Goal: Entertainment & Leisure: Browse casually

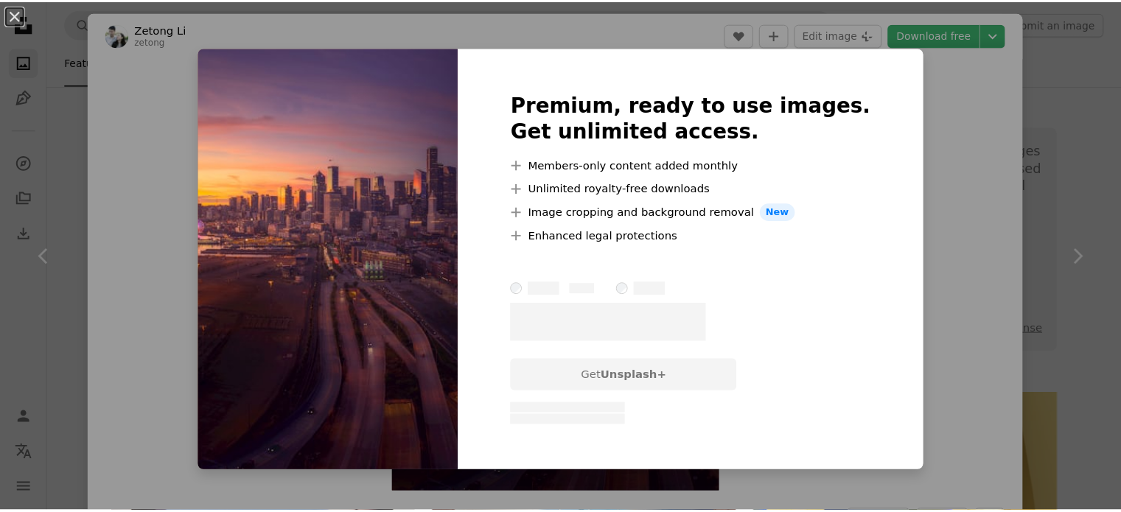
scroll to position [1547, 0]
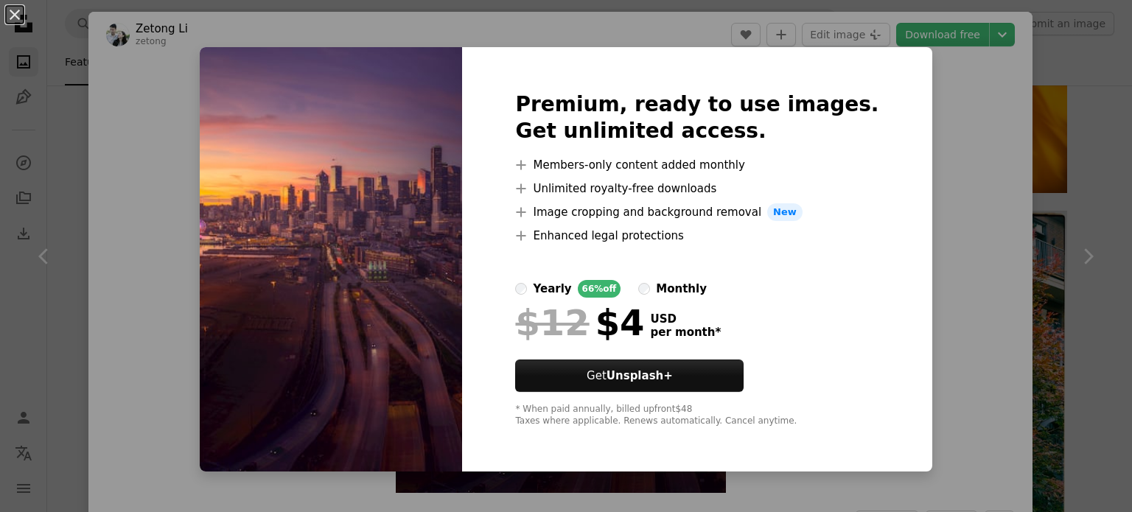
click at [886, 223] on div "Premium, ready to use images. Get unlimited access. A plus sign Members-only co…" at bounding box center [696, 259] width 469 height 424
click at [939, 170] on div "An X shape Premium, ready to use images. Get unlimited access. A plus sign Memb…" at bounding box center [566, 256] width 1132 height 512
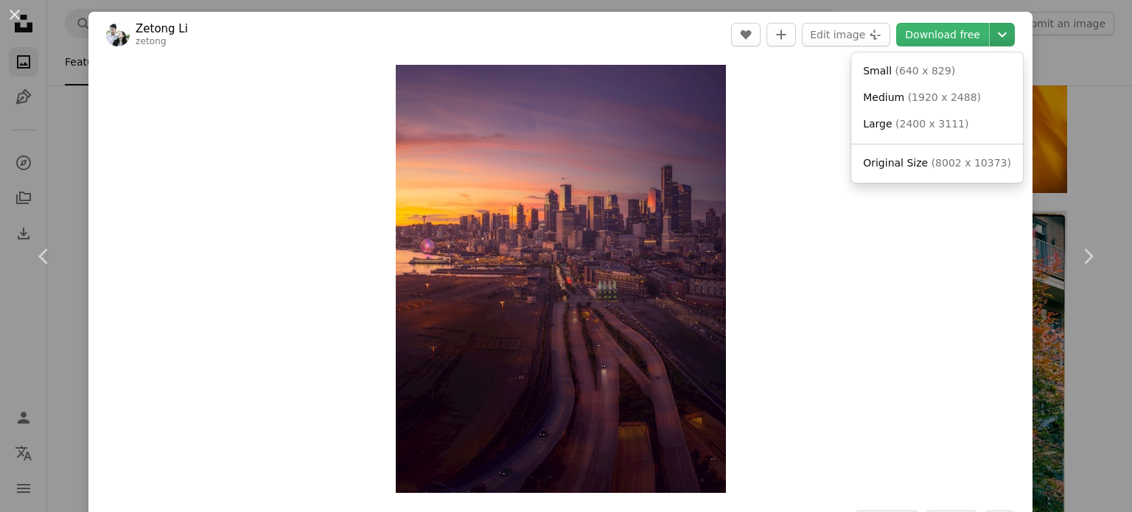
click at [998, 35] on icon "Choose download size" at bounding box center [1002, 34] width 9 height 5
click at [897, 164] on span "Original Size" at bounding box center [895, 163] width 65 height 12
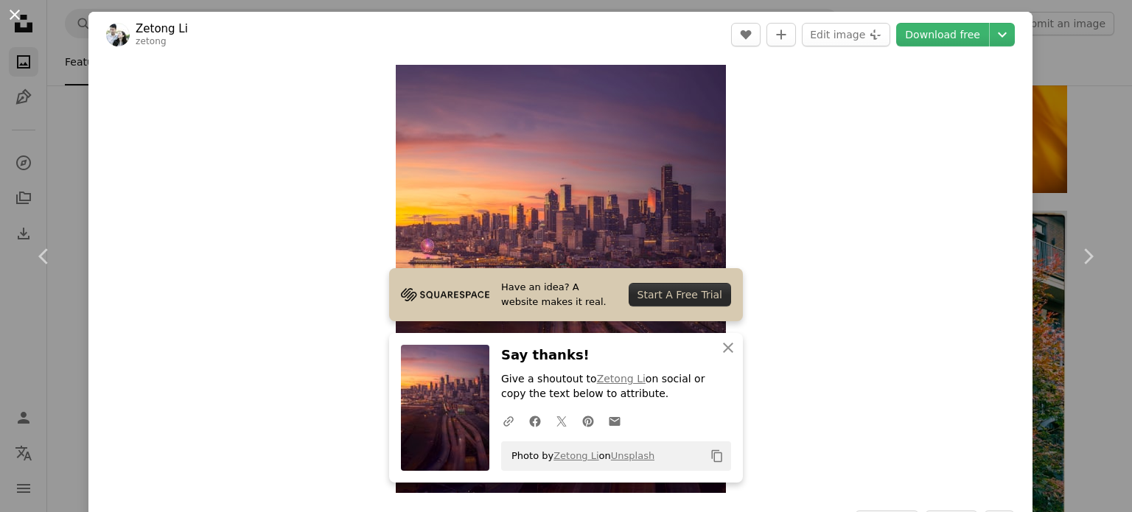
click at [16, 14] on button "An X shape" at bounding box center [15, 15] width 18 height 18
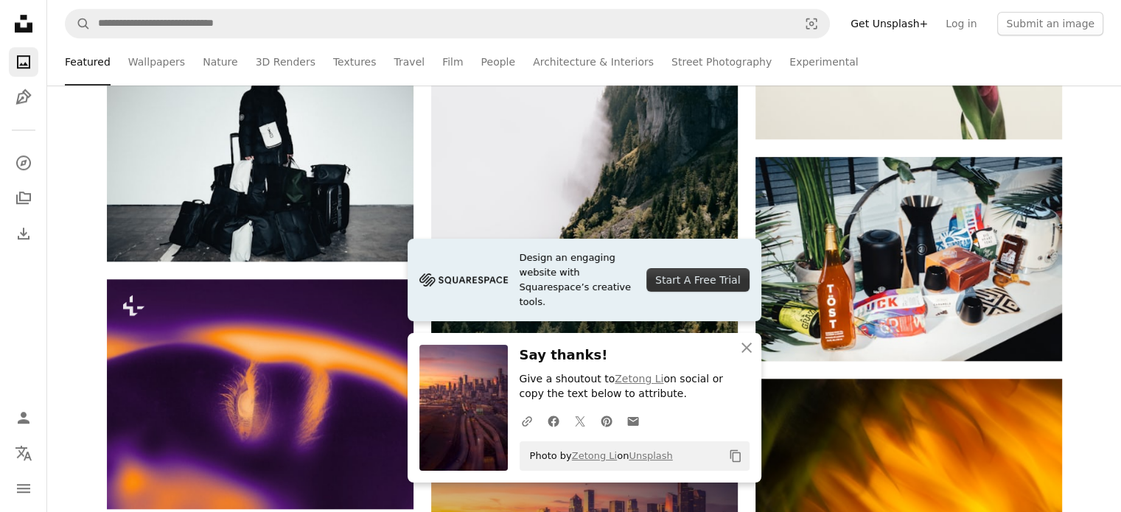
scroll to position [1105, 0]
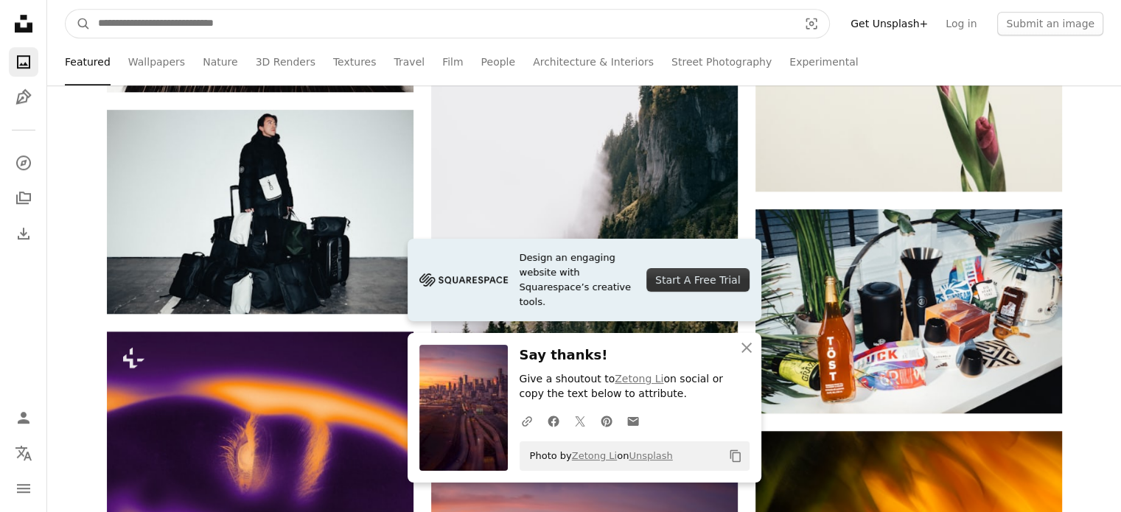
click at [296, 31] on input "Find visuals sitewide" at bounding box center [442, 24] width 703 height 28
type input "****"
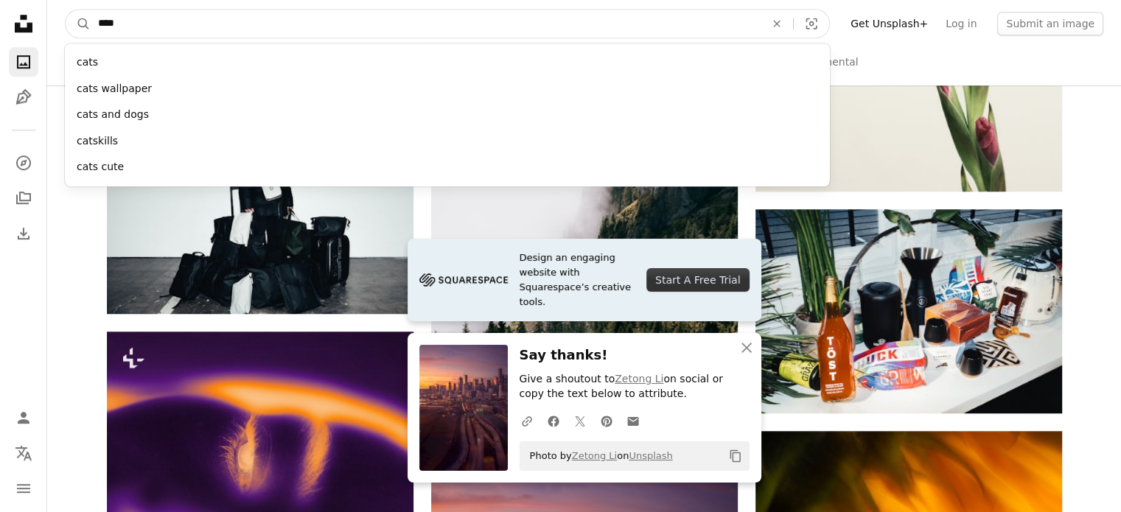
click button "A magnifying glass" at bounding box center [78, 24] width 25 height 28
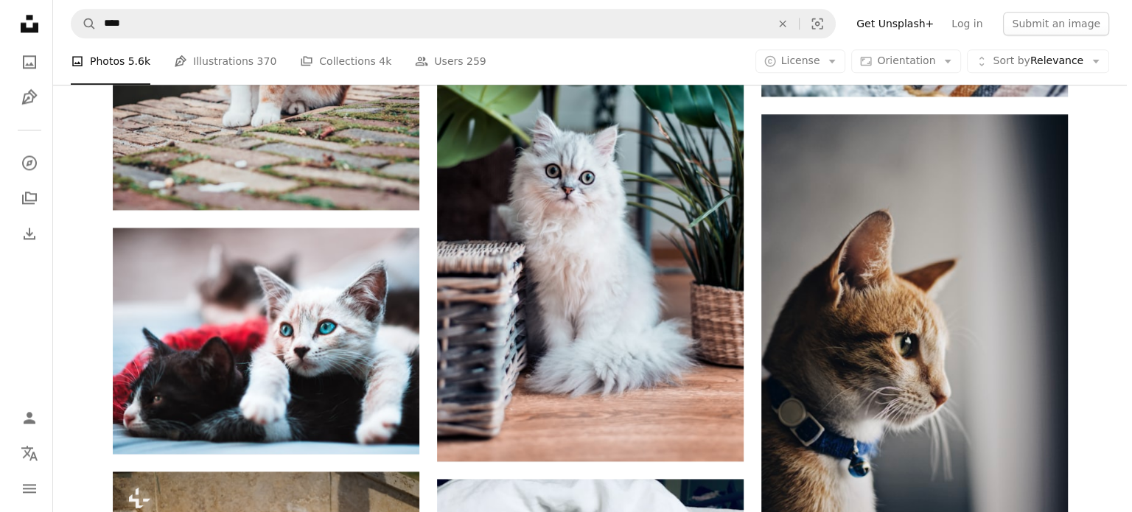
scroll to position [2215, 0]
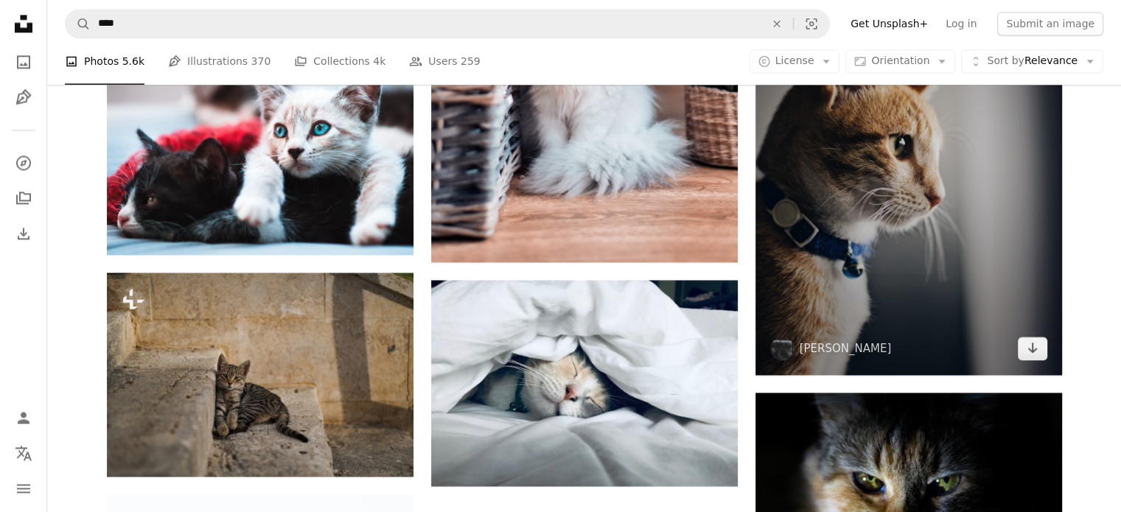
click at [936, 201] on img at bounding box center [908, 145] width 306 height 460
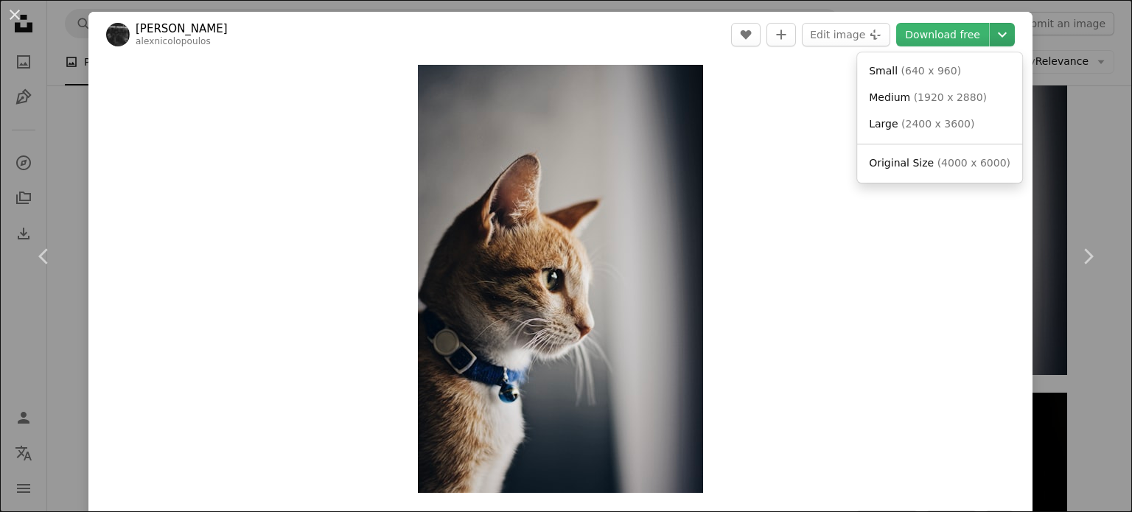
click at [998, 34] on icon "Choose download size" at bounding box center [1002, 34] width 9 height 5
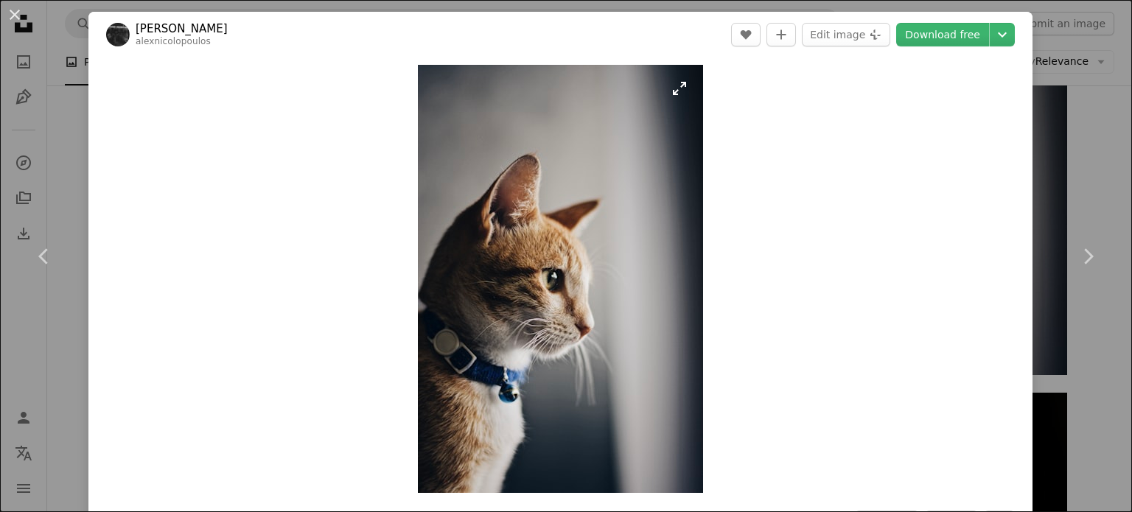
click at [563, 277] on img "Zoom in on this image" at bounding box center [560, 279] width 285 height 428
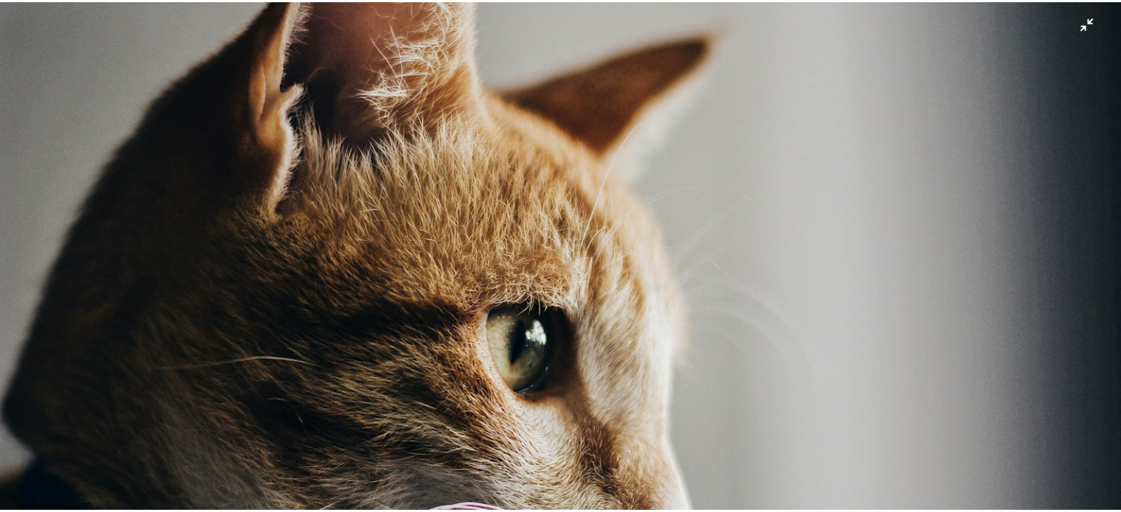
scroll to position [563, 0]
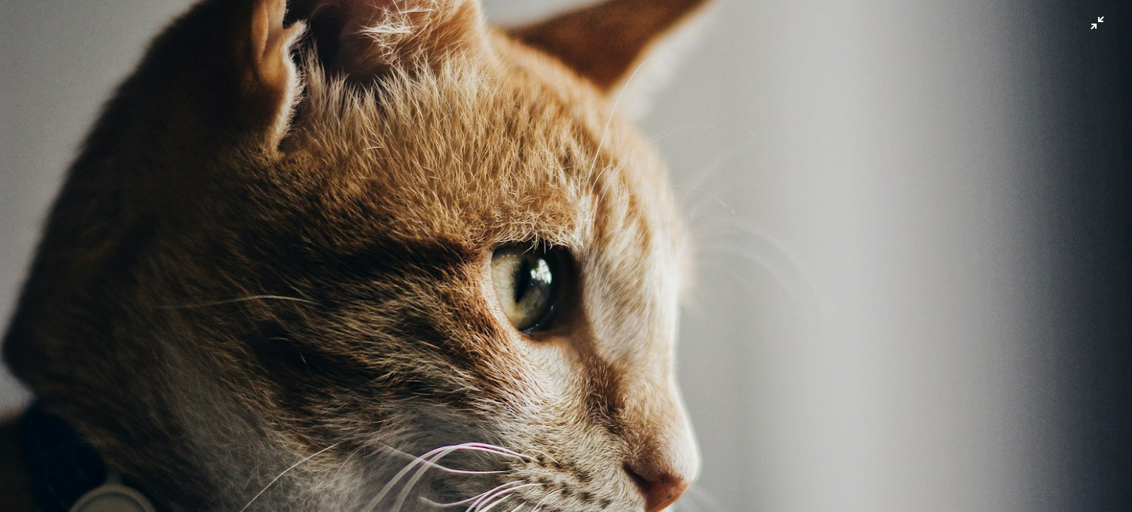
click at [640, 290] on img "Zoom out on this image" at bounding box center [565, 286] width 1133 height 1700
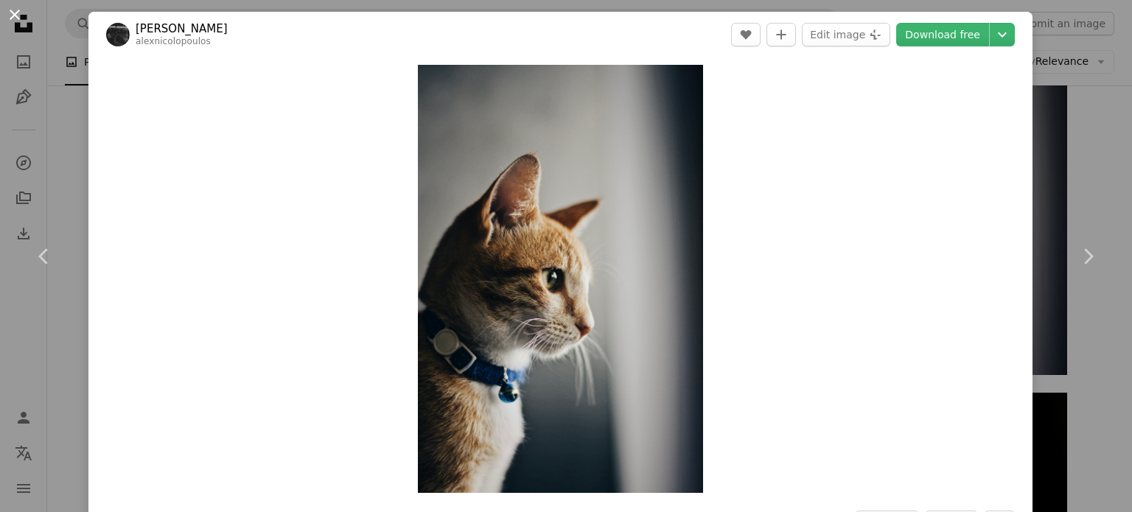
click at [13, 10] on button "An X shape" at bounding box center [15, 15] width 18 height 18
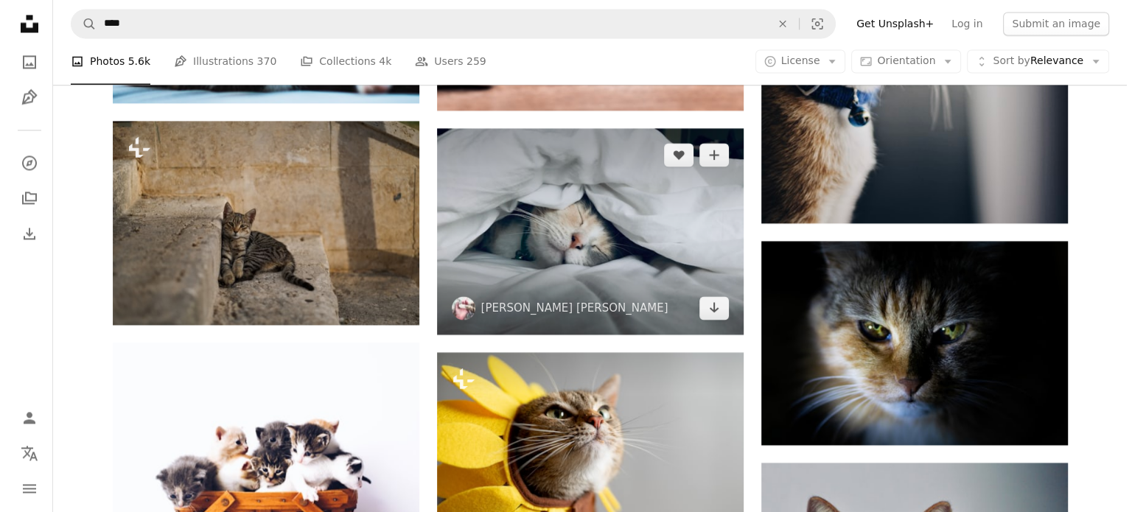
scroll to position [2363, 0]
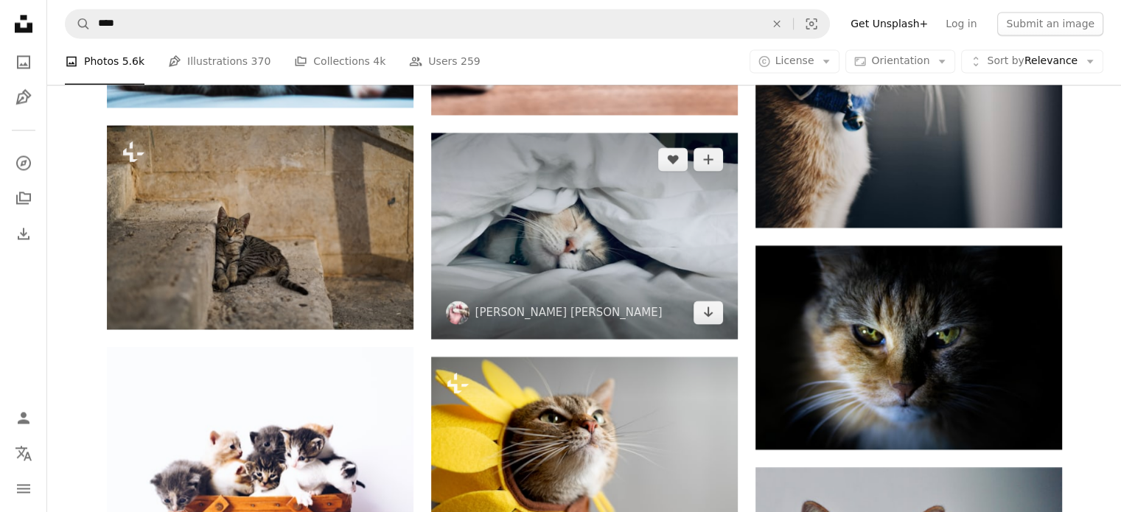
click at [574, 236] on img at bounding box center [584, 236] width 306 height 206
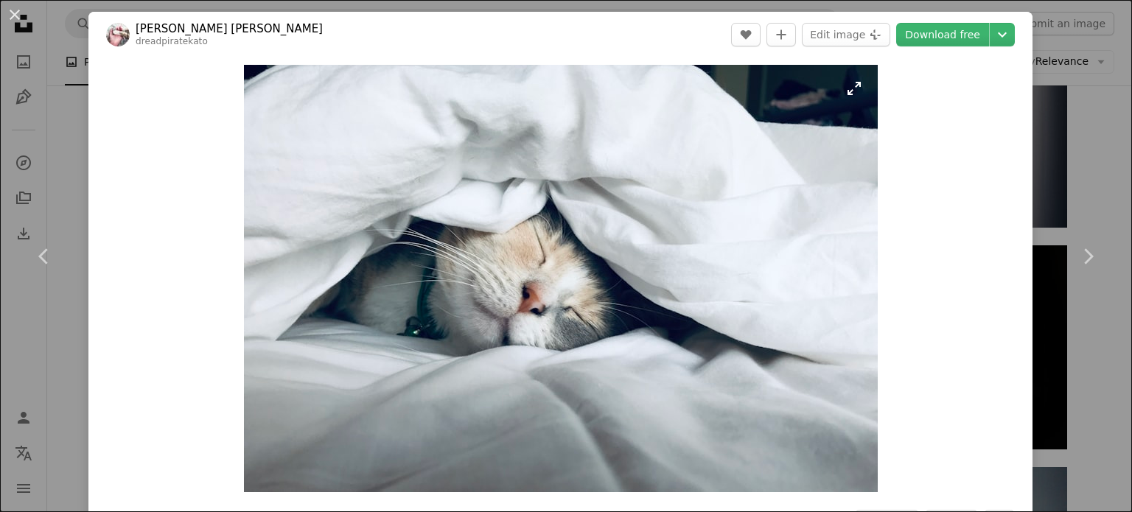
click at [546, 264] on img "Zoom in on this image" at bounding box center [561, 278] width 634 height 427
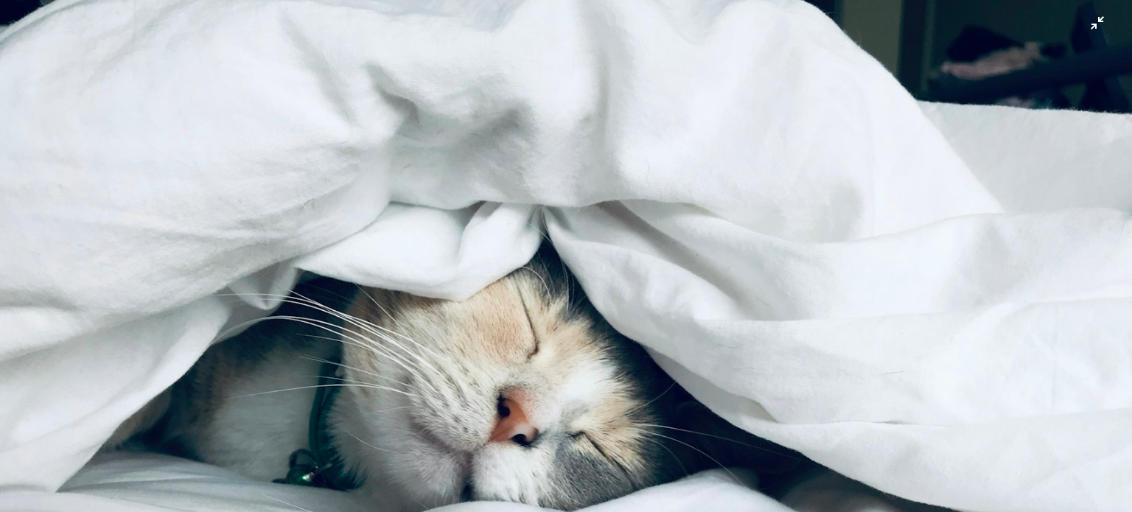
click at [558, 258] on img "Zoom out on this image" at bounding box center [565, 381] width 1133 height 764
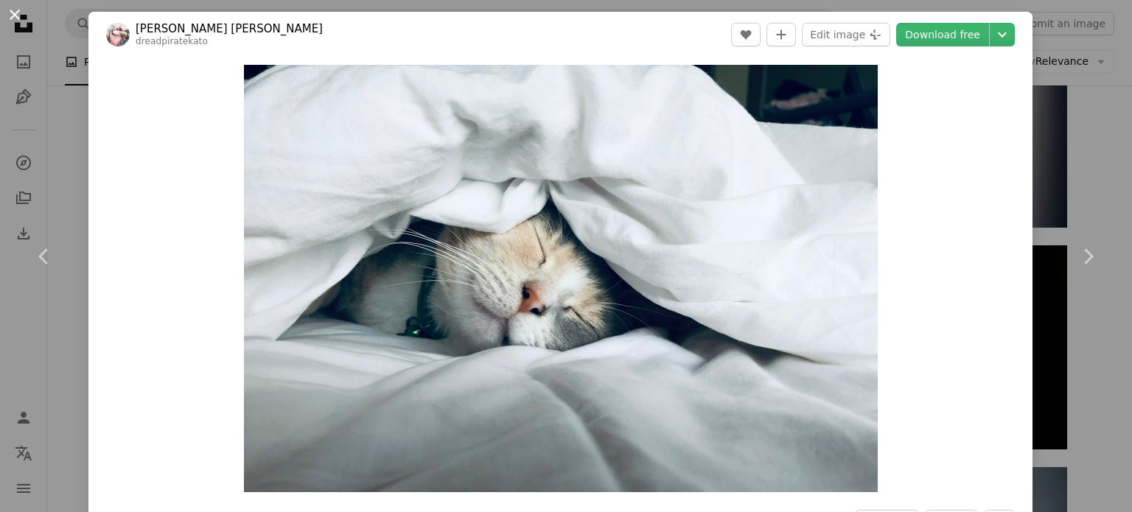
click at [16, 14] on button "An X shape" at bounding box center [15, 15] width 18 height 18
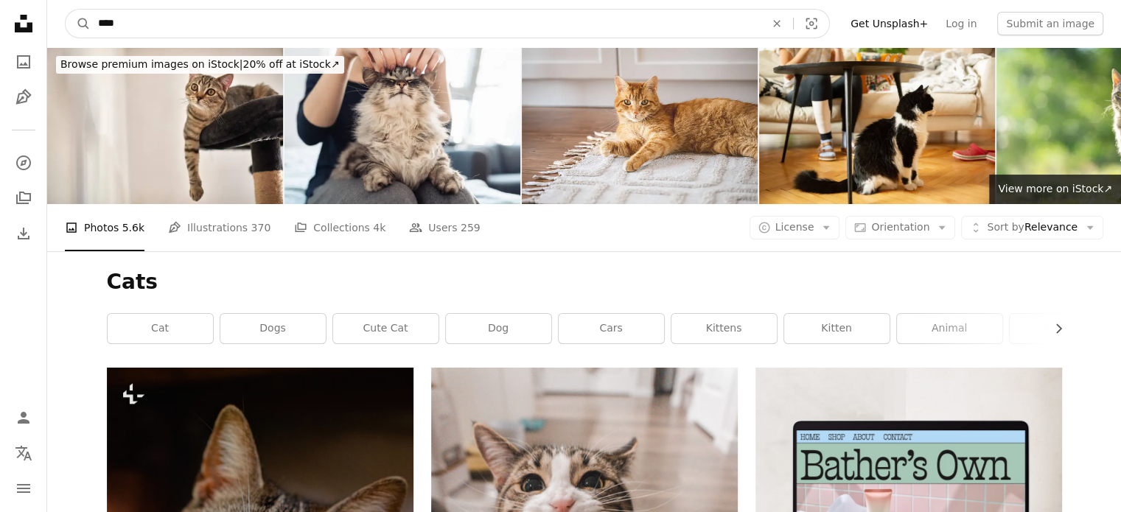
click at [130, 21] on input "****" at bounding box center [426, 24] width 670 height 28
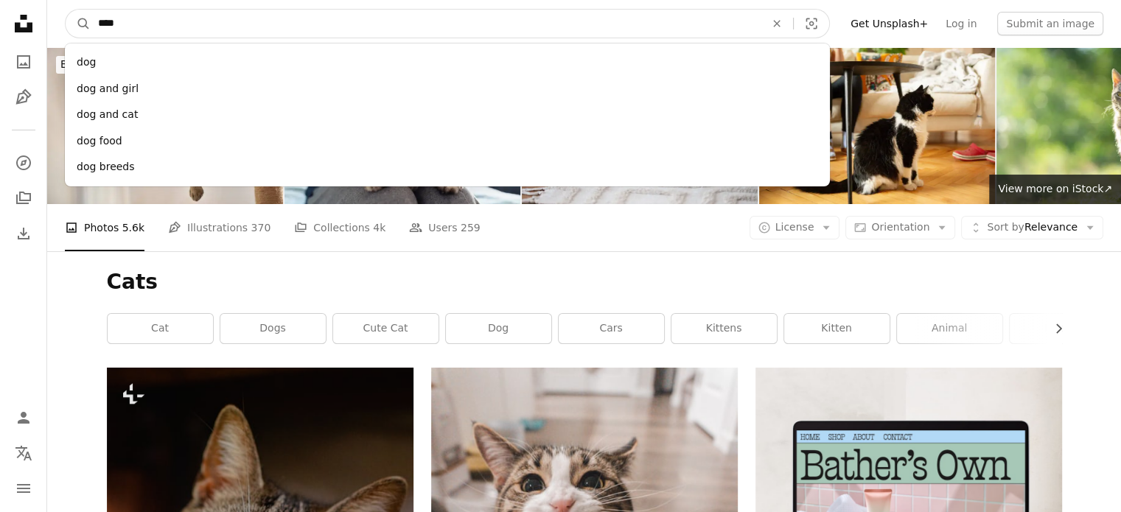
type input "****"
click at [66, 10] on button "A magnifying glass" at bounding box center [78, 24] width 25 height 28
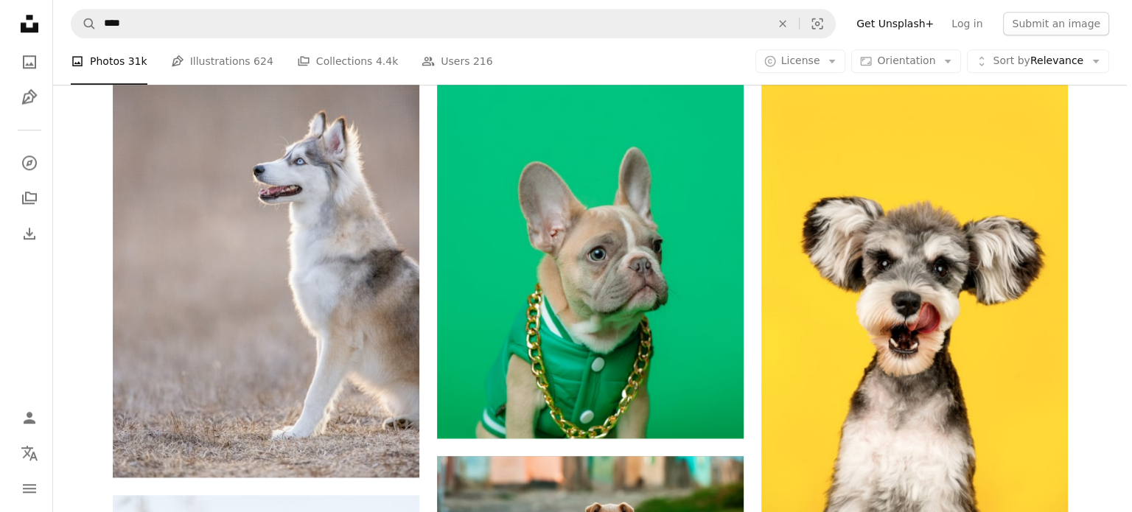
scroll to position [1547, 0]
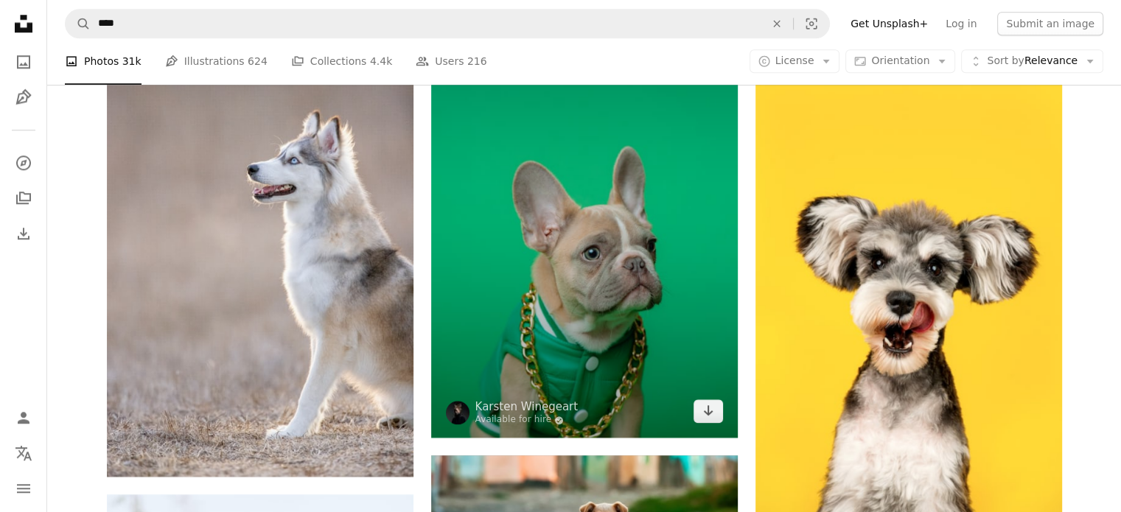
click at [635, 193] on img at bounding box center [584, 208] width 306 height 459
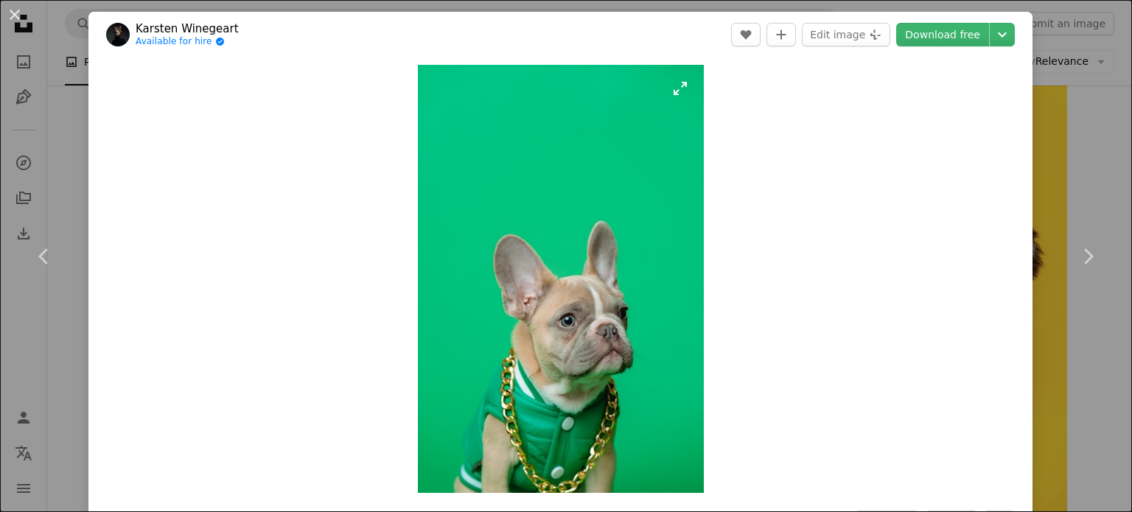
click at [568, 223] on img "Zoom in on this image" at bounding box center [561, 279] width 286 height 428
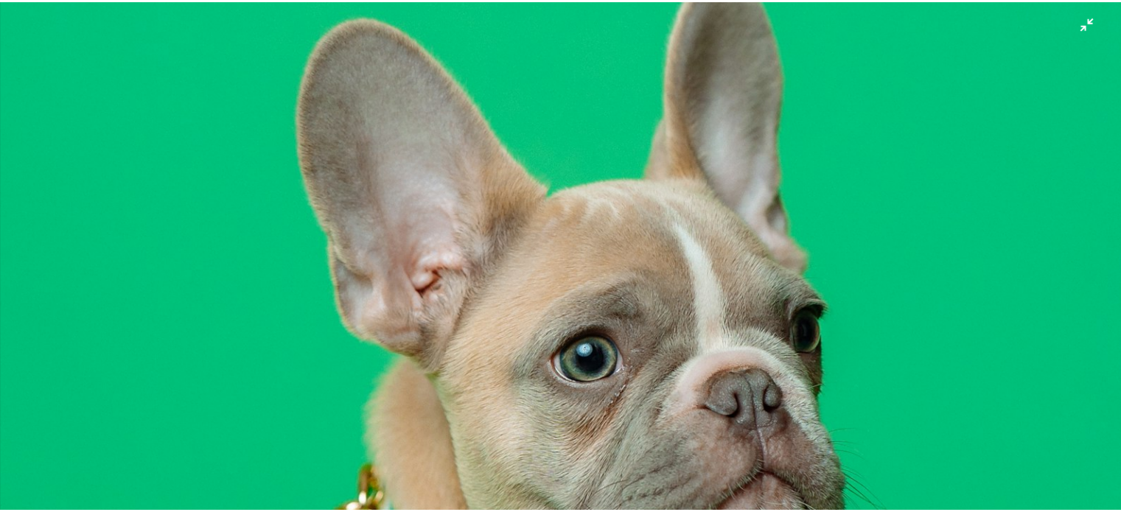
scroll to position [648, 0]
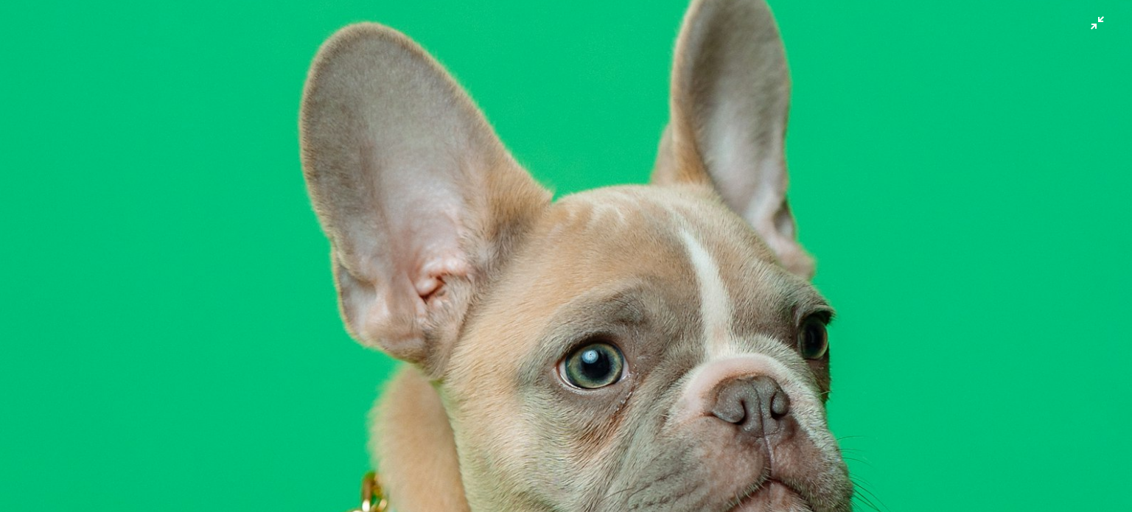
click at [138, 85] on img "Zoom out on this image" at bounding box center [565, 199] width 1133 height 1696
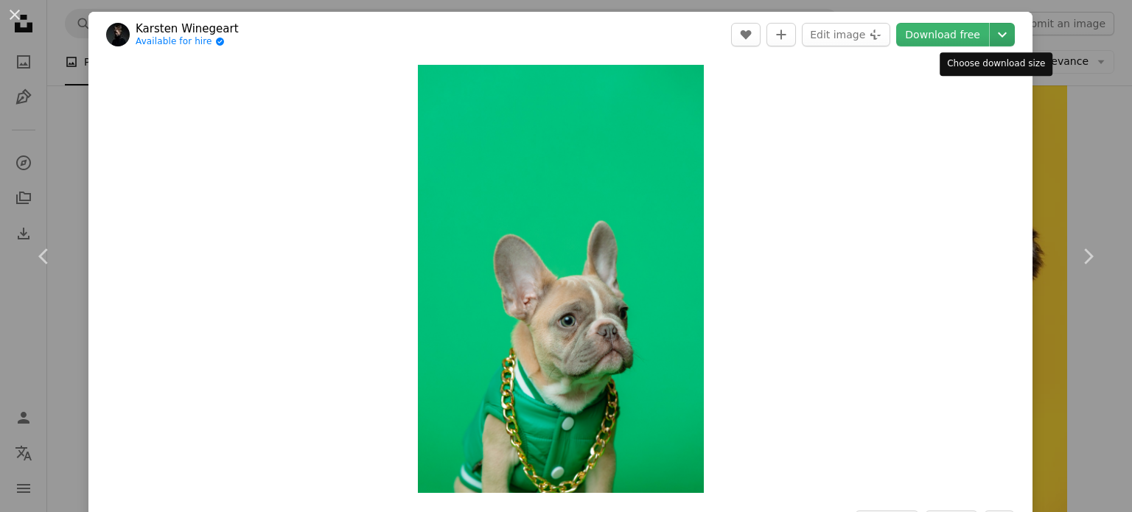
click at [990, 34] on icon "Chevron down" at bounding box center [1002, 35] width 24 height 18
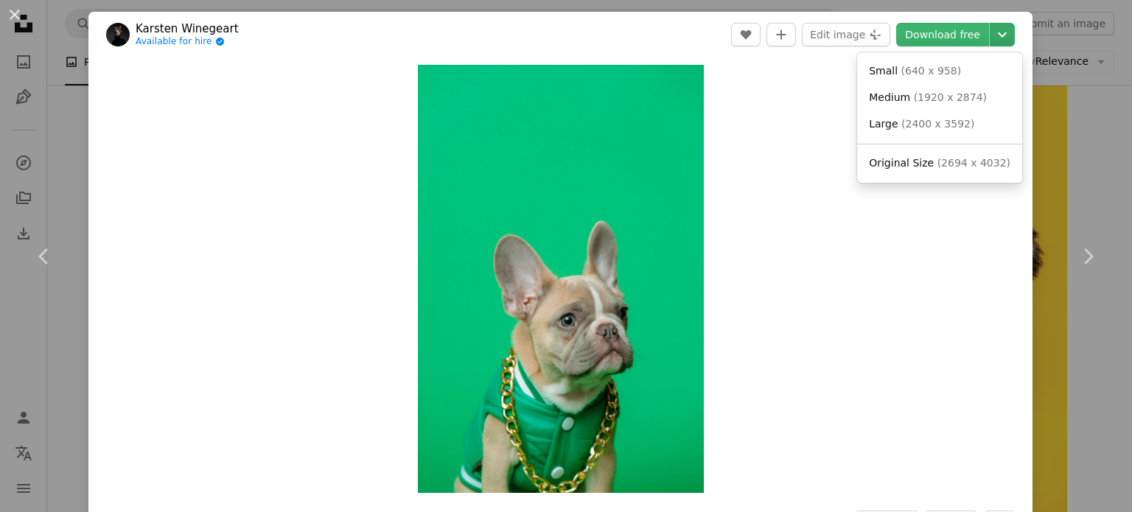
click at [990, 34] on icon "Chevron down" at bounding box center [1002, 35] width 24 height 18
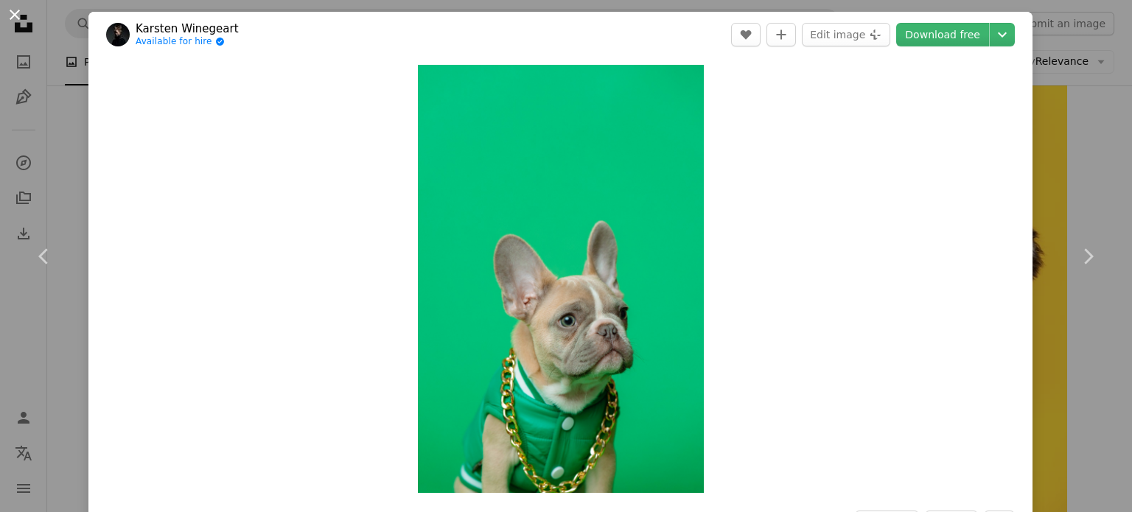
click at [13, 17] on button "An X shape" at bounding box center [15, 15] width 18 height 18
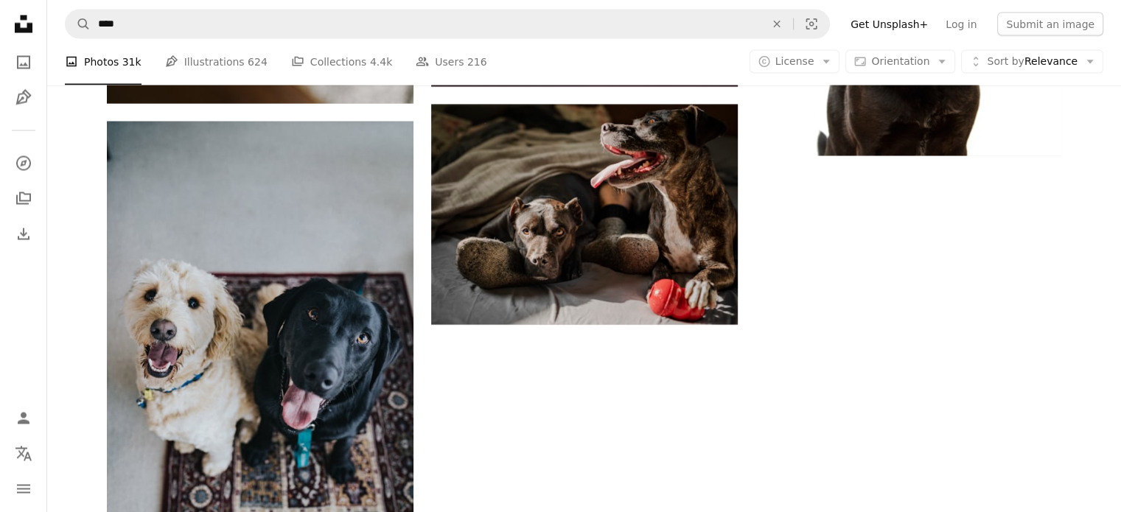
scroll to position [3094, 0]
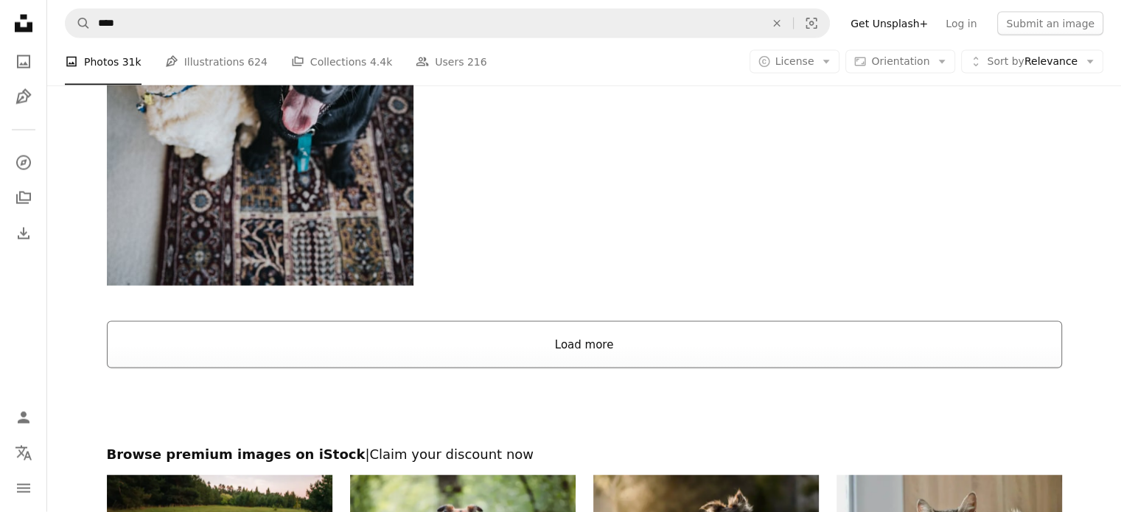
click at [620, 343] on button "Load more" at bounding box center [584, 344] width 955 height 47
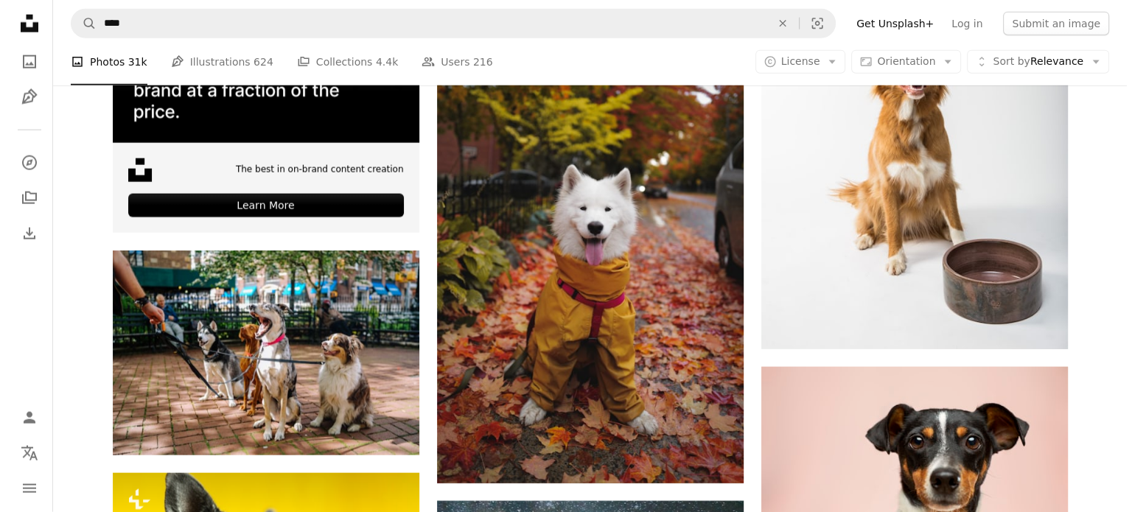
scroll to position [3536, 0]
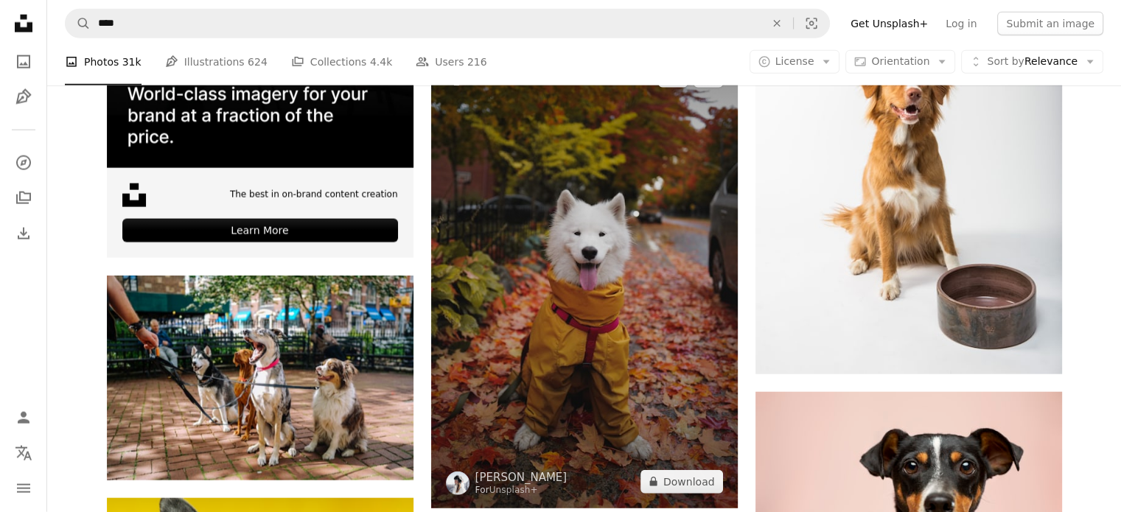
click at [595, 250] on img at bounding box center [584, 278] width 306 height 459
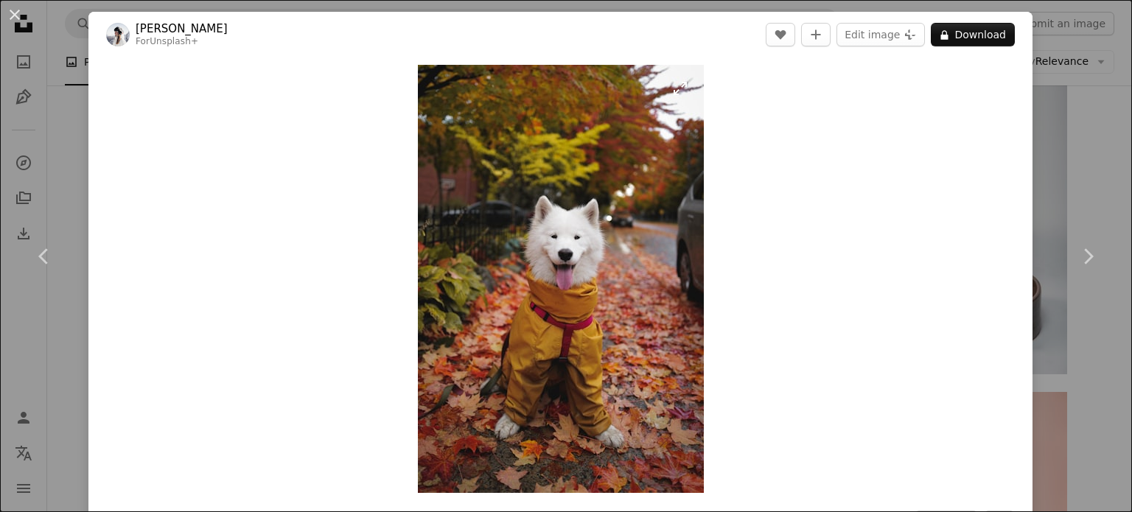
click at [569, 247] on img "Zoom in on this image" at bounding box center [561, 279] width 286 height 428
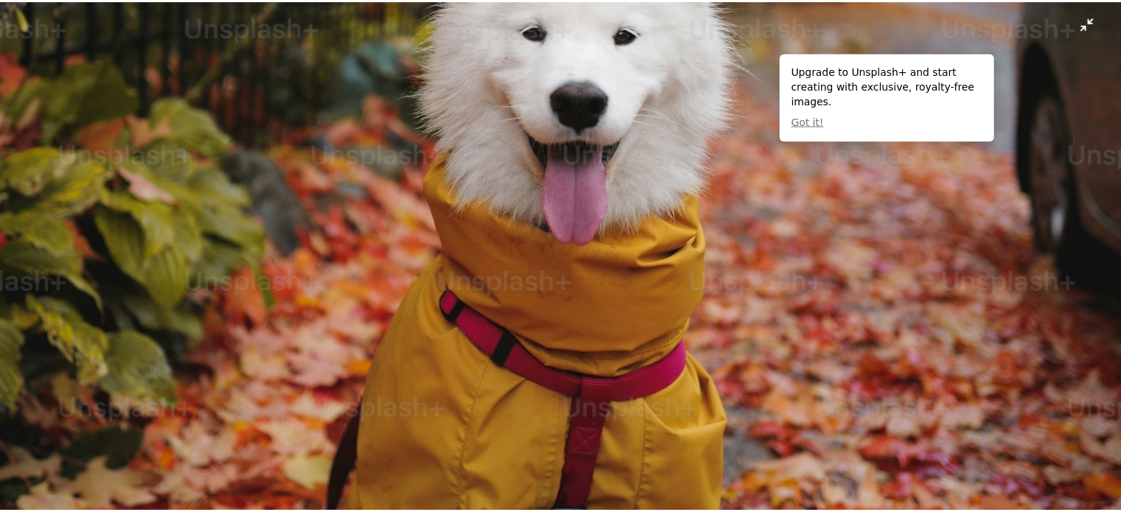
scroll to position [502, 0]
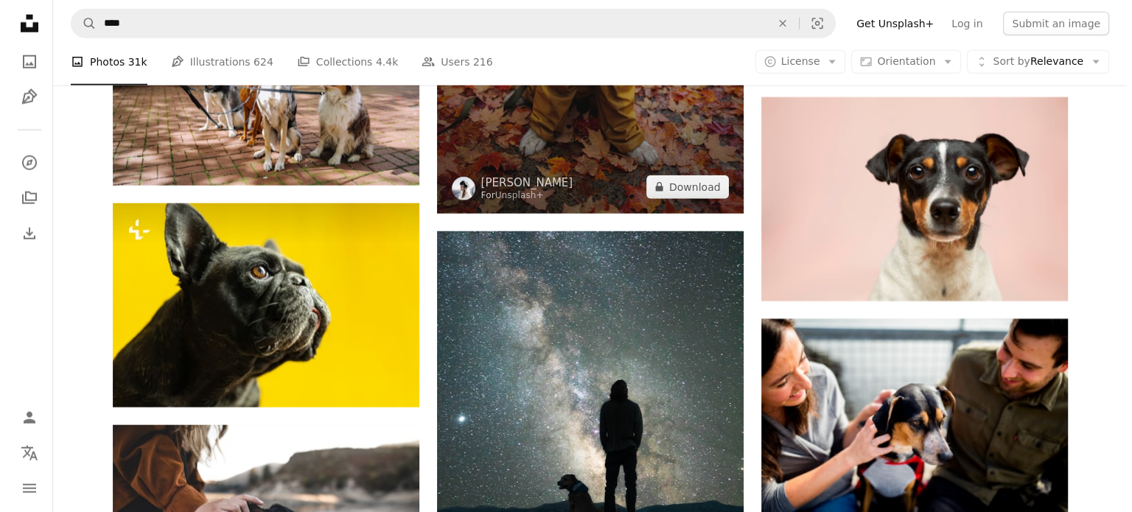
scroll to position [4126, 0]
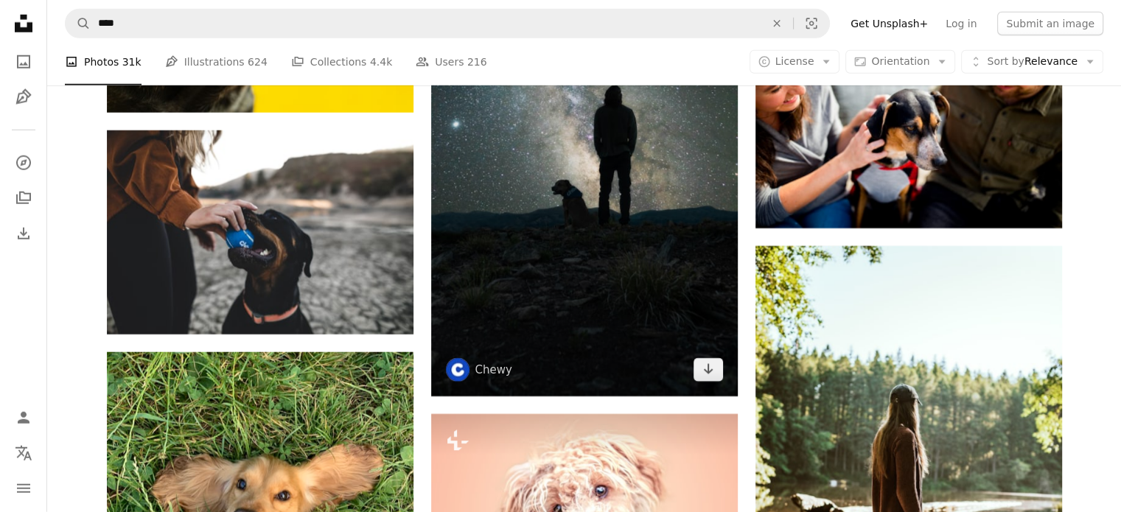
click at [542, 147] on img at bounding box center [584, 167] width 306 height 460
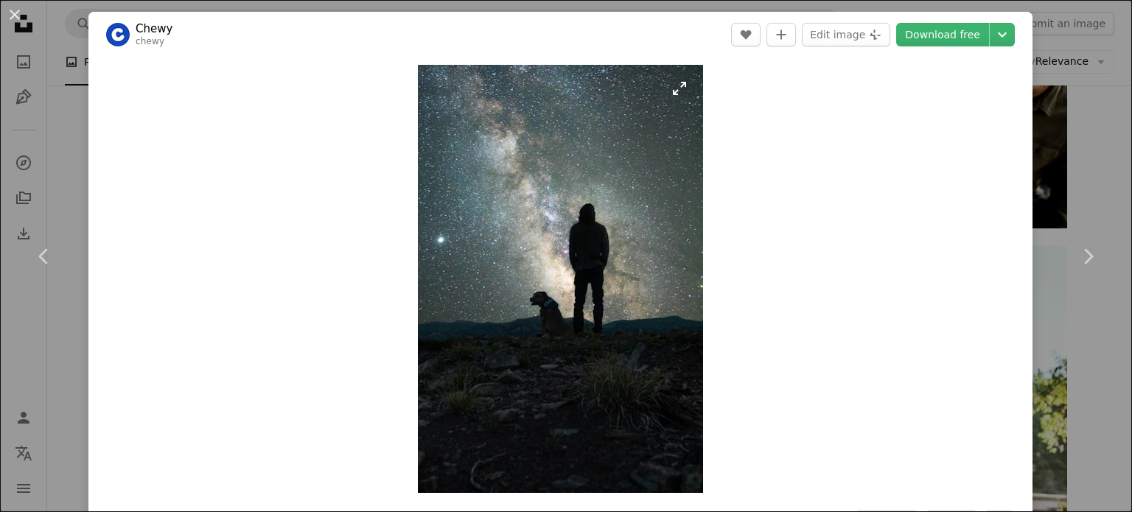
click at [522, 204] on img "Zoom in on this image" at bounding box center [560, 279] width 285 height 428
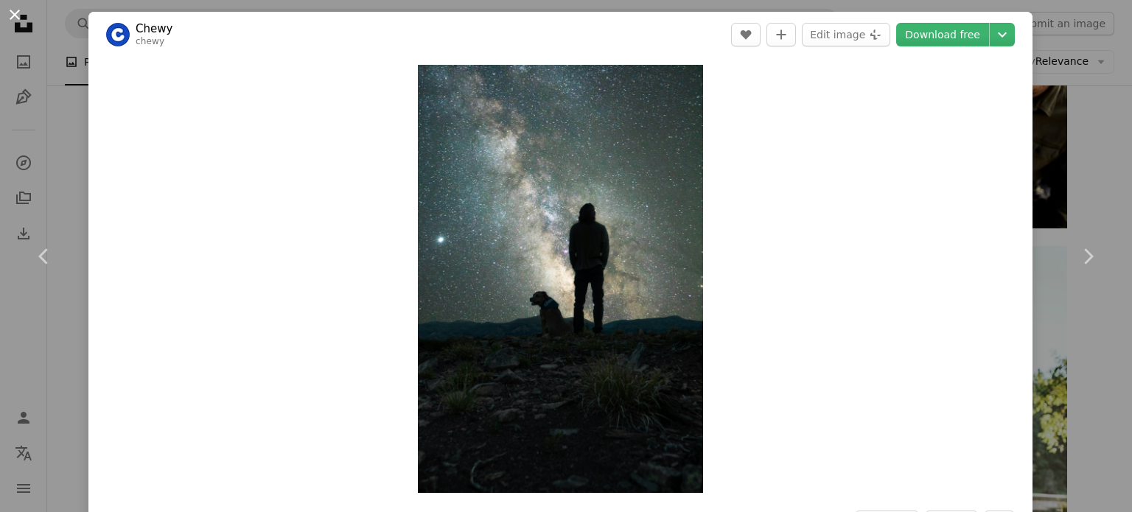
click at [12, 9] on button "An X shape" at bounding box center [15, 15] width 18 height 18
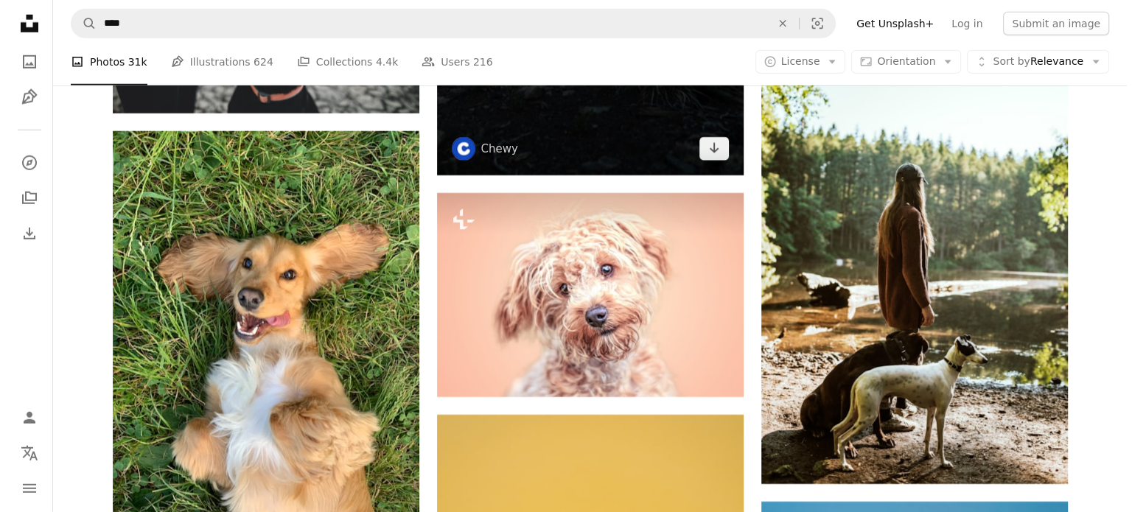
scroll to position [4494, 0]
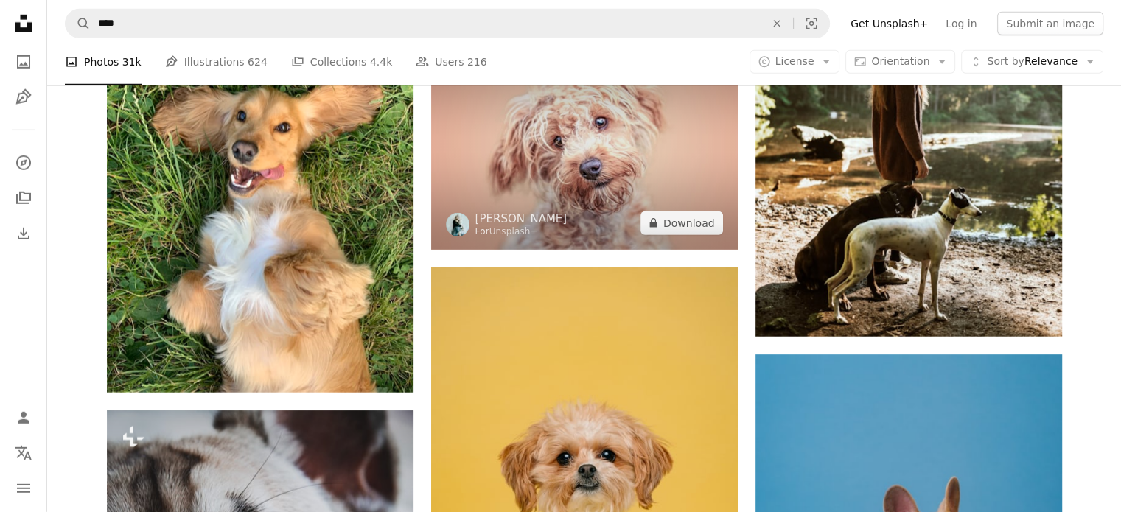
click at [672, 160] on img at bounding box center [584, 148] width 306 height 204
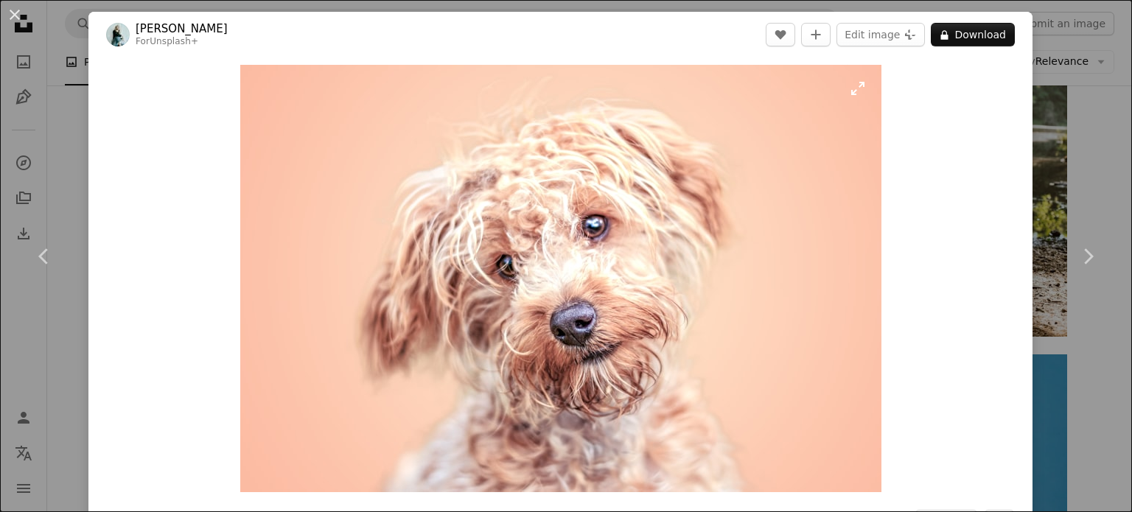
click at [663, 185] on img "Zoom in on this image" at bounding box center [560, 278] width 641 height 427
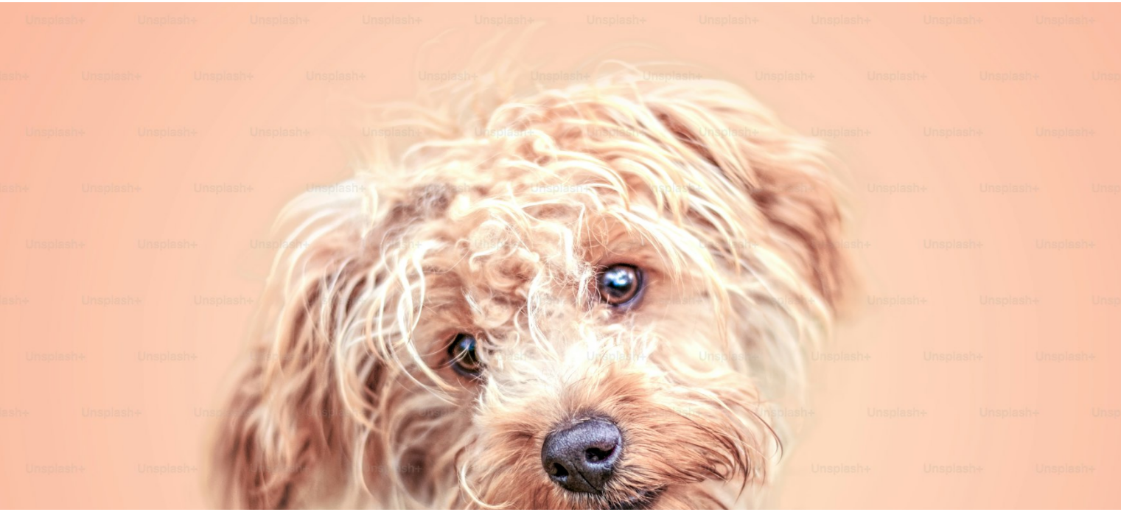
scroll to position [114, 0]
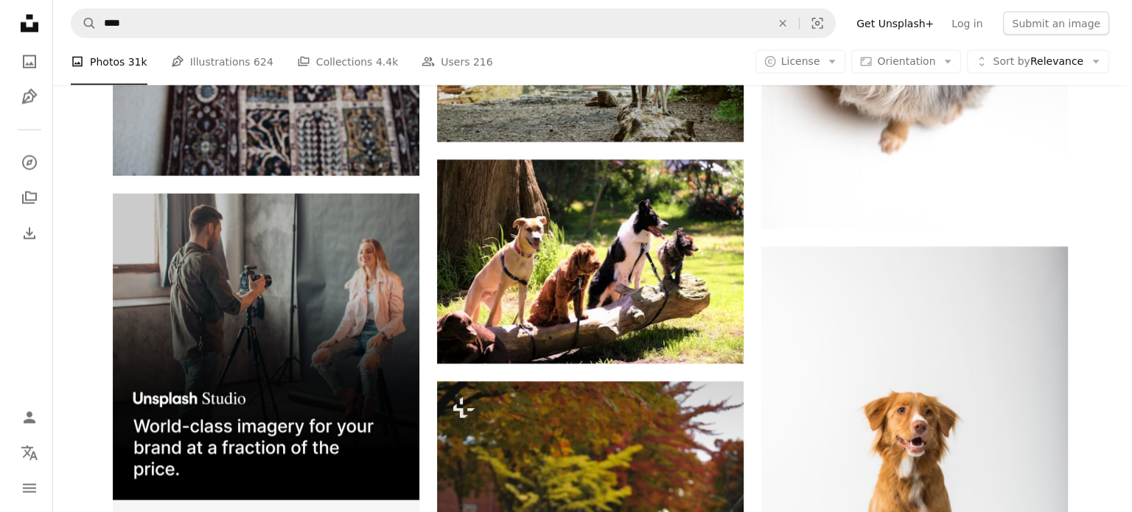
scroll to position [3559, 0]
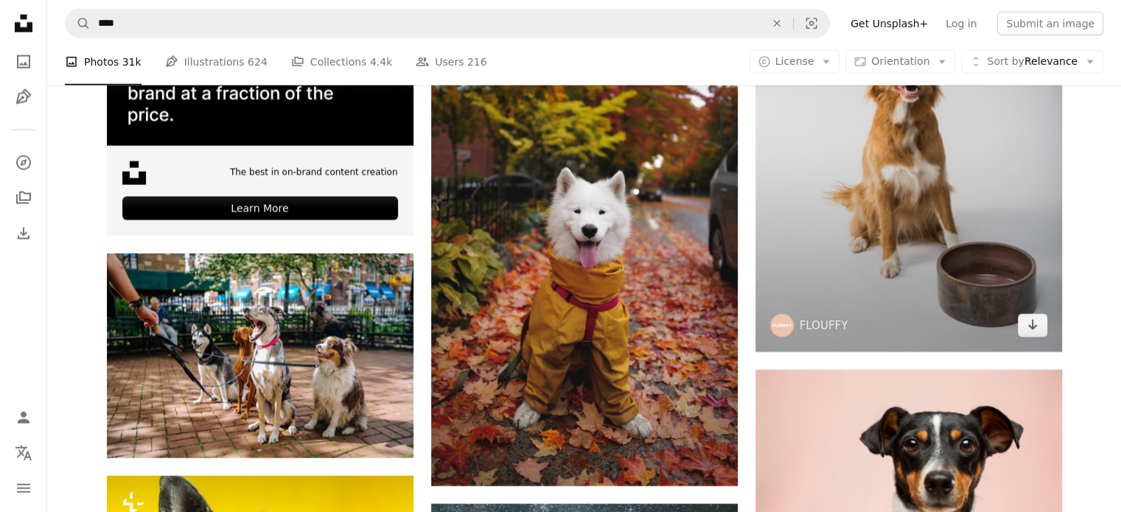
click at [967, 193] on img at bounding box center [908, 122] width 306 height 460
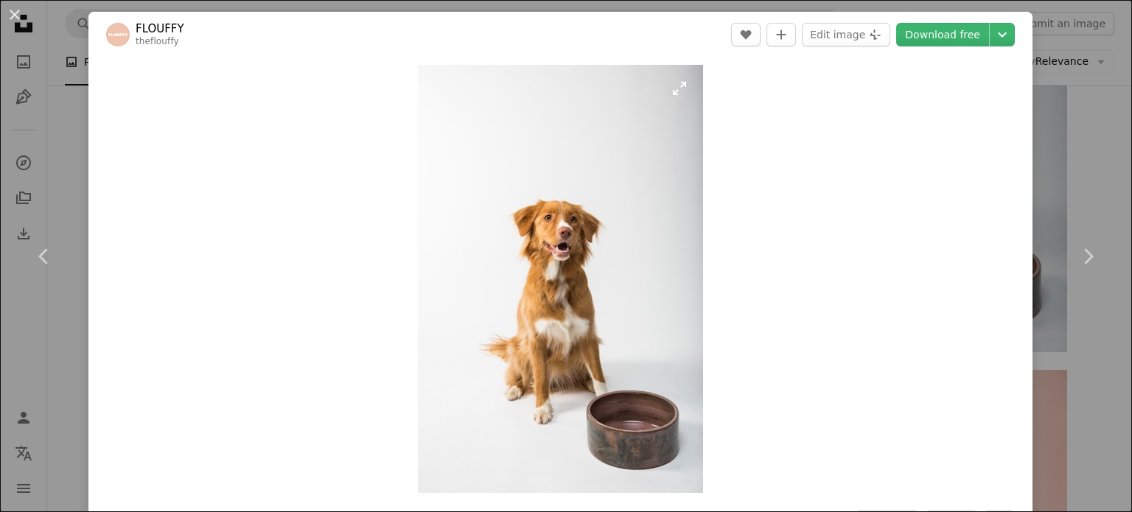
click at [461, 195] on img "Zoom in on this image" at bounding box center [560, 279] width 285 height 428
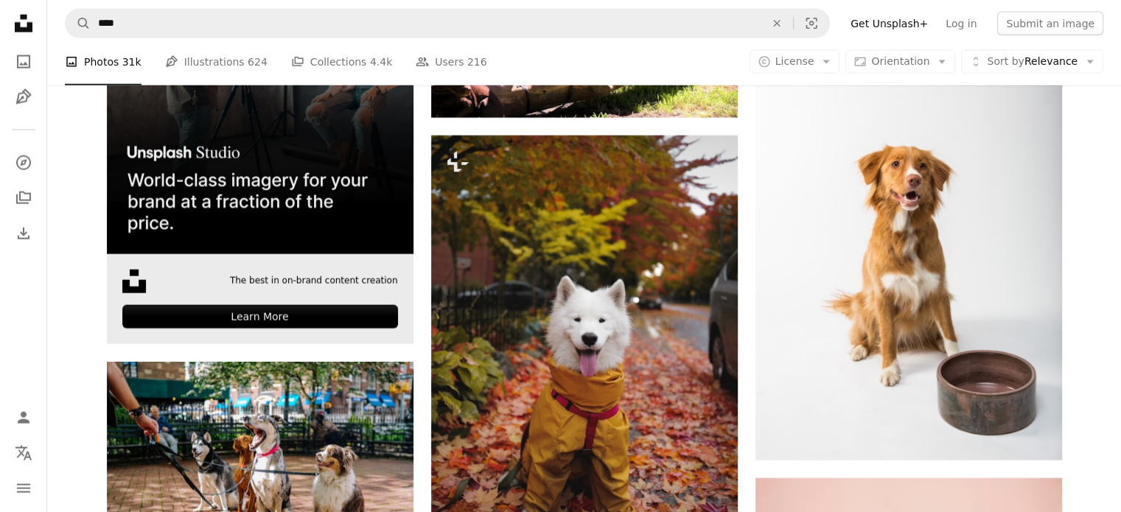
scroll to position [3337, 0]
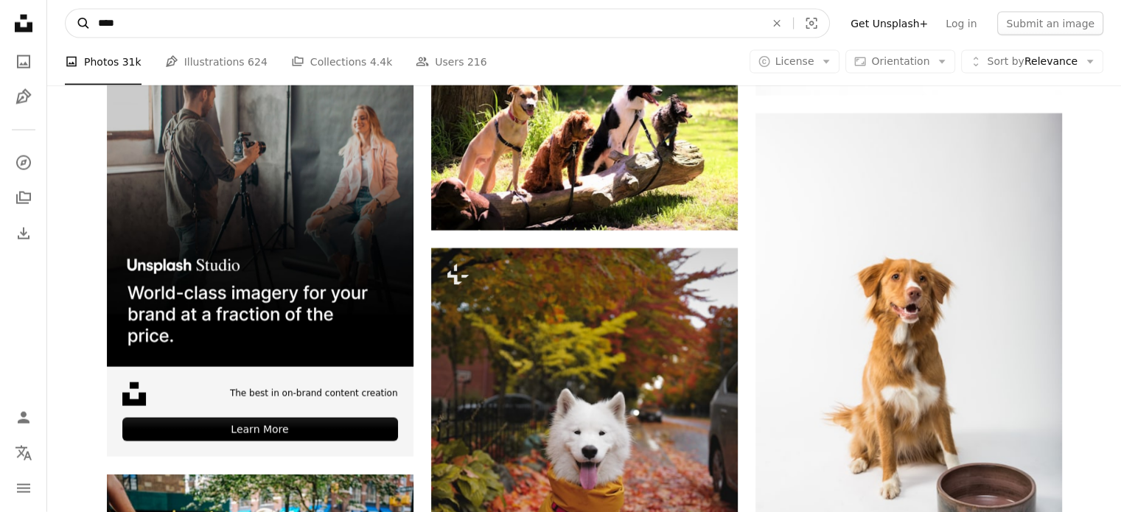
drag, startPoint x: 130, startPoint y: 18, endPoint x: 78, endPoint y: 19, distance: 51.6
click at [80, 19] on form "A magnifying glass **** An X shape Visual search" at bounding box center [447, 23] width 765 height 29
type input "**********"
click button "A magnifying glass" at bounding box center [78, 24] width 25 height 28
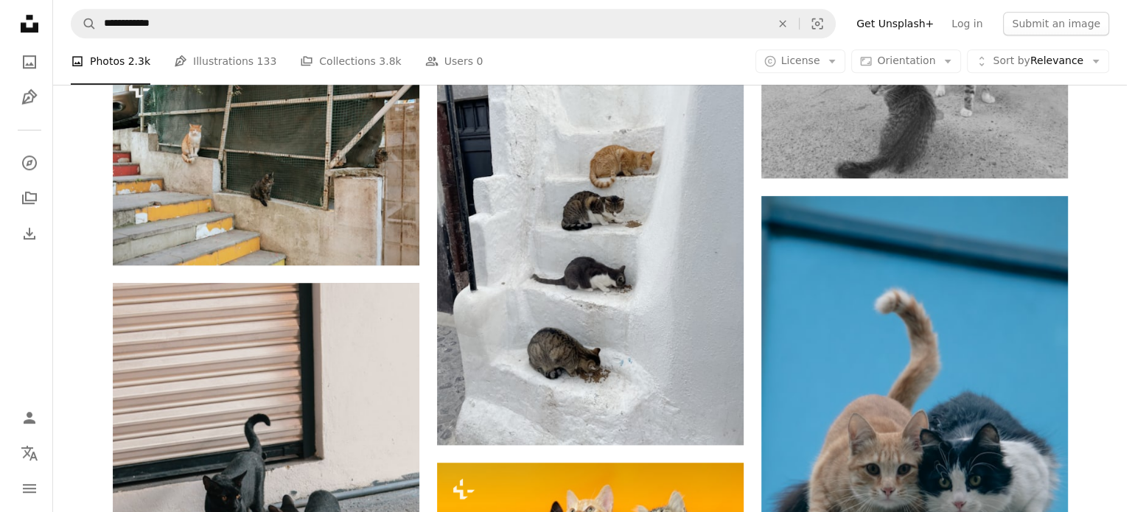
scroll to position [1547, 0]
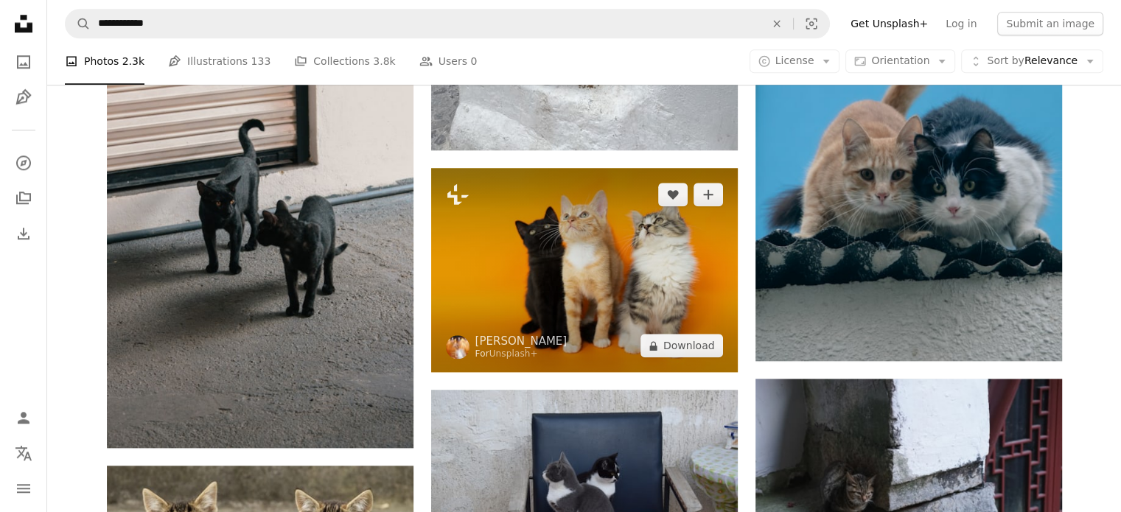
click at [651, 259] on img at bounding box center [584, 270] width 306 height 204
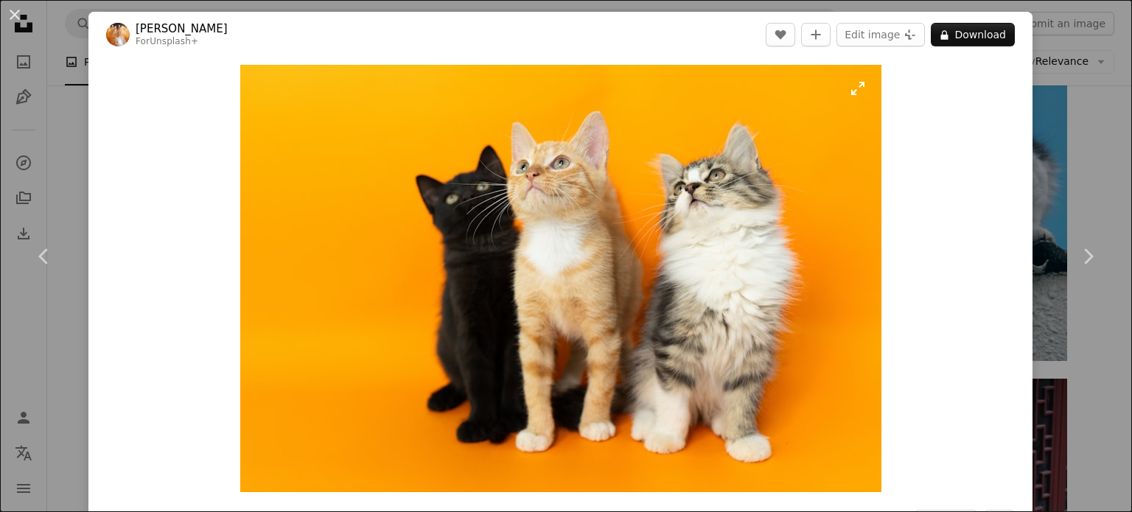
click at [628, 231] on img "Zoom in on this image" at bounding box center [560, 278] width 641 height 427
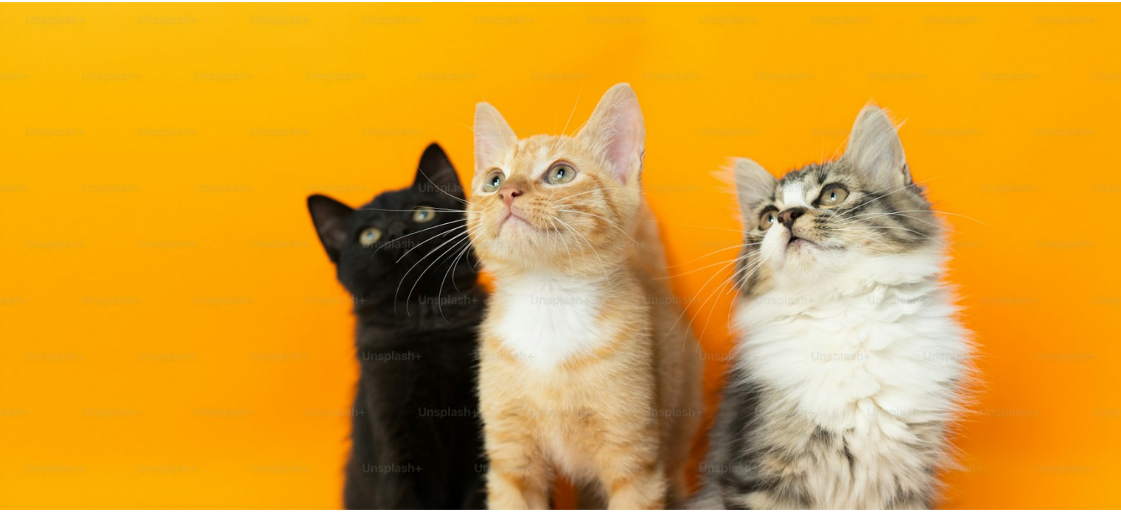
scroll to position [114, 0]
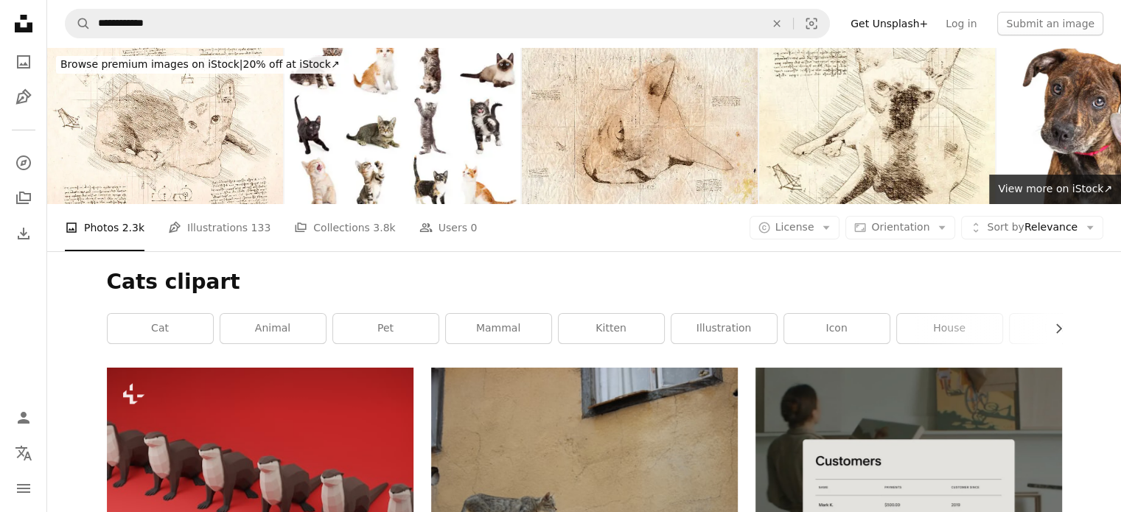
click at [911, 27] on link "Get Unsplash+" at bounding box center [888, 24] width 95 height 24
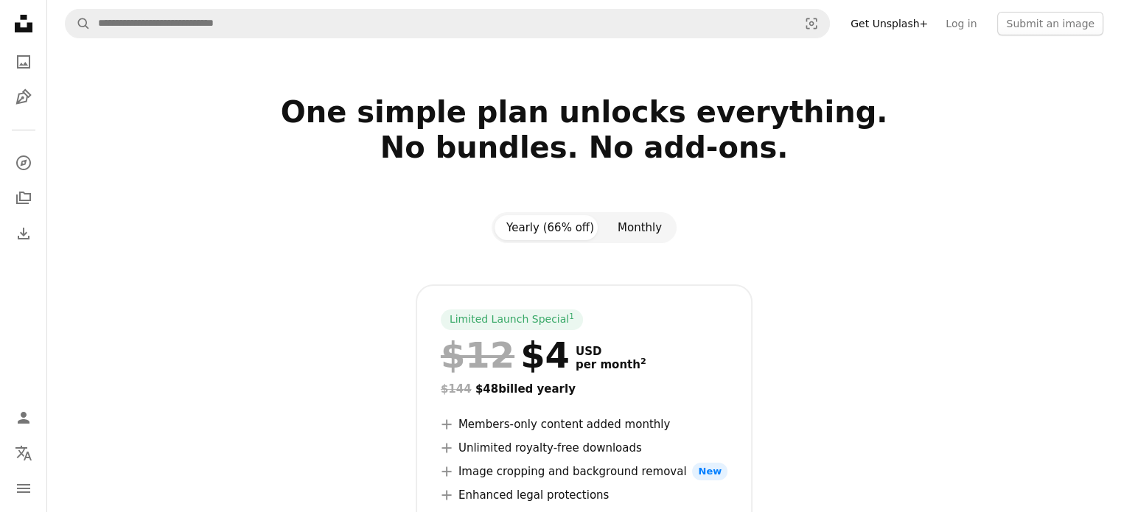
click at [634, 228] on button "Monthly" at bounding box center [640, 227] width 68 height 25
click at [558, 226] on button "Yearly (66% off)" at bounding box center [549, 227] width 111 height 25
click at [641, 224] on button "Monthly" at bounding box center [640, 227] width 68 height 25
click at [563, 227] on button "Yearly (66% off)" at bounding box center [549, 227] width 111 height 25
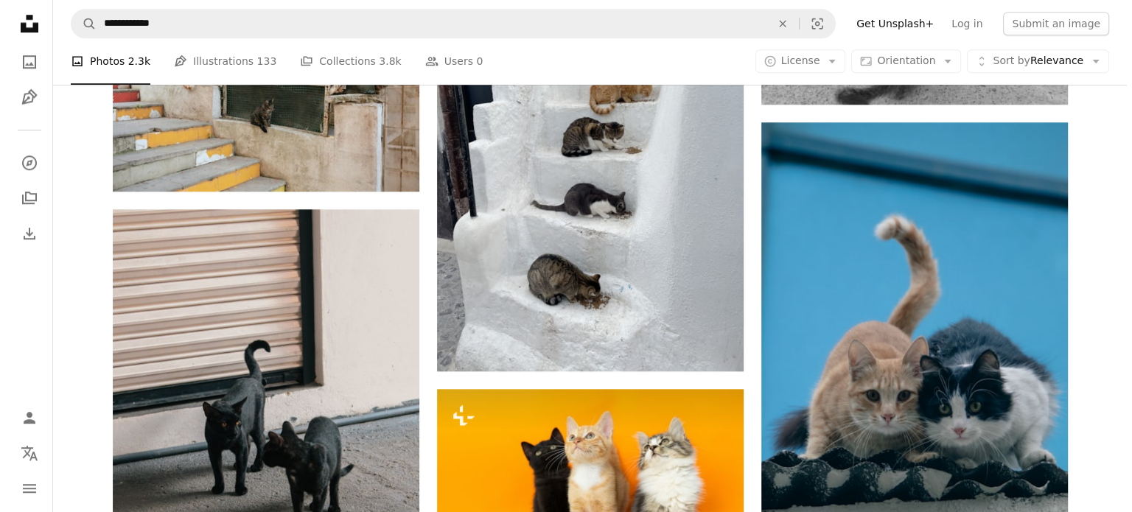
scroll to position [1179, 0]
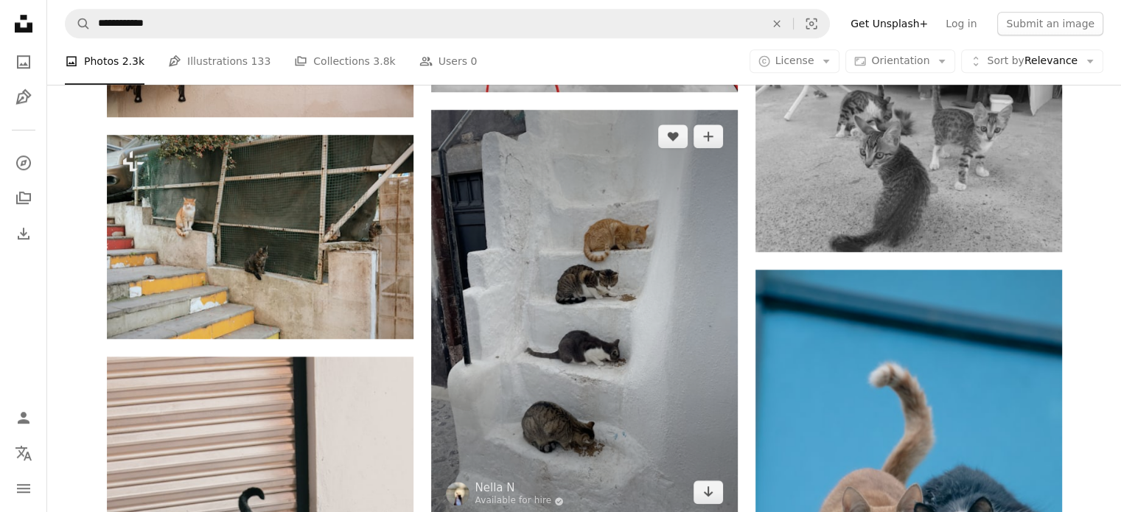
click at [583, 290] on img at bounding box center [584, 314] width 306 height 409
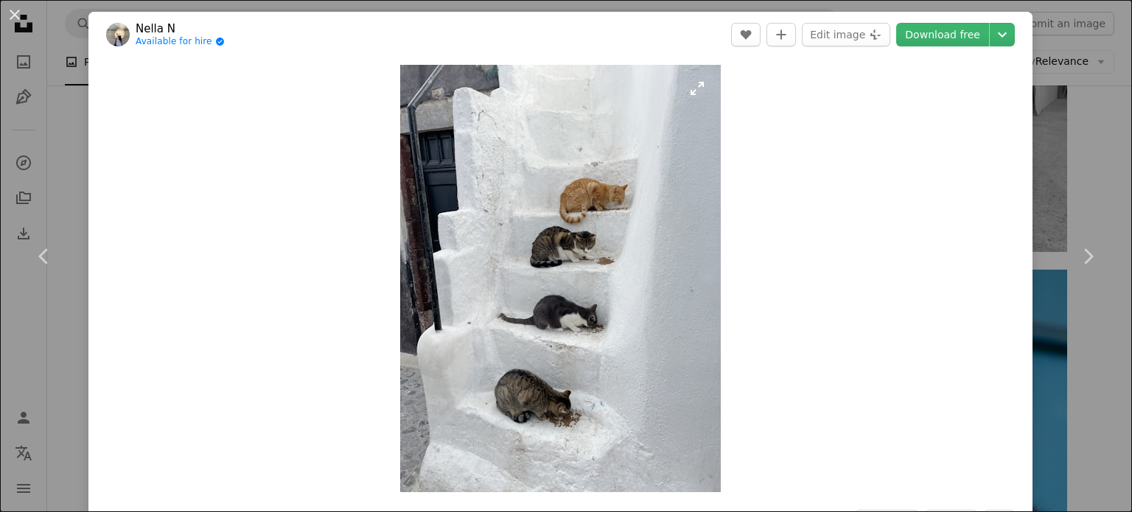
click at [583, 290] on img "Zoom in on this image" at bounding box center [560, 278] width 320 height 427
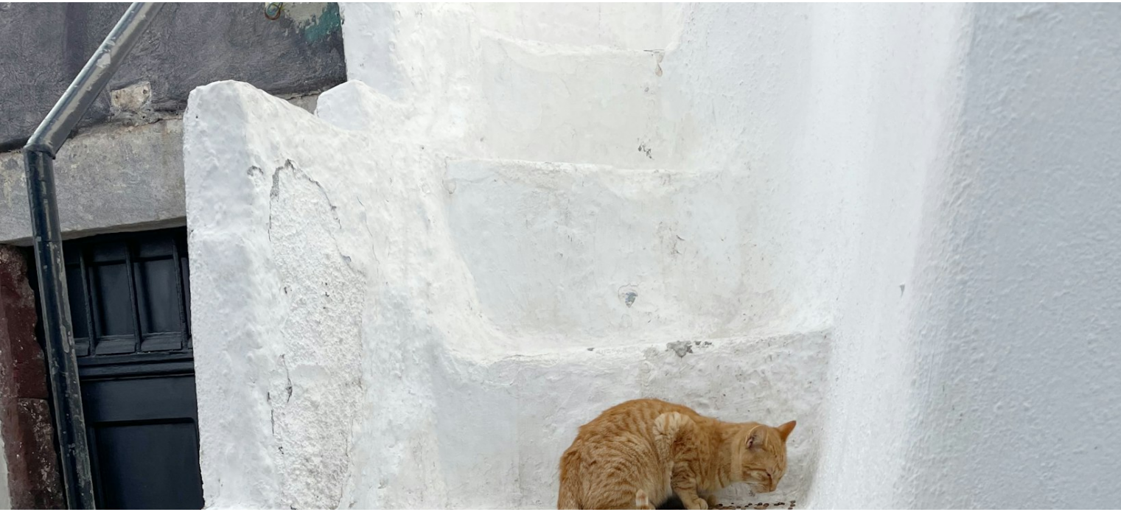
scroll to position [484, 0]
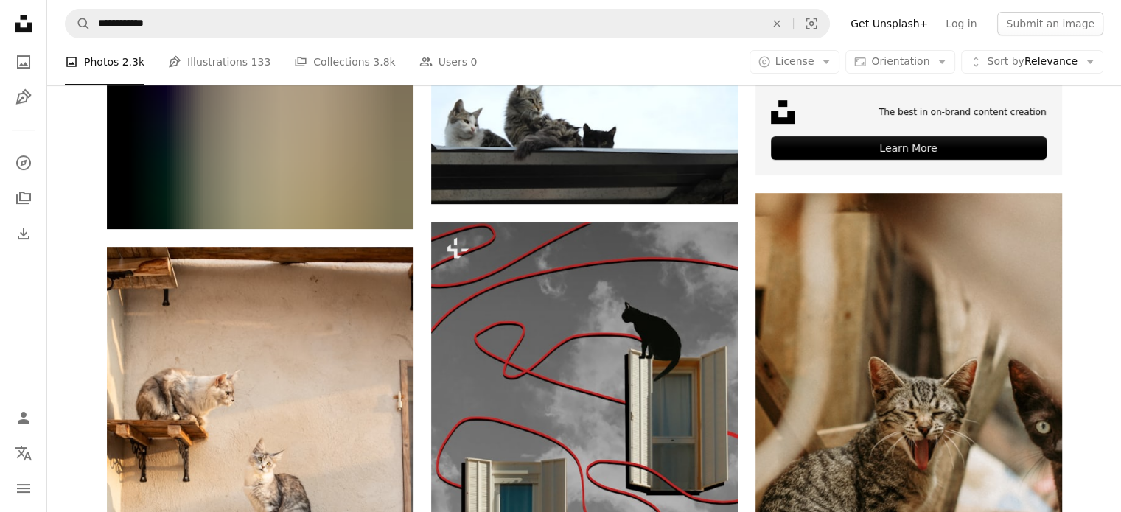
scroll to position [368, 0]
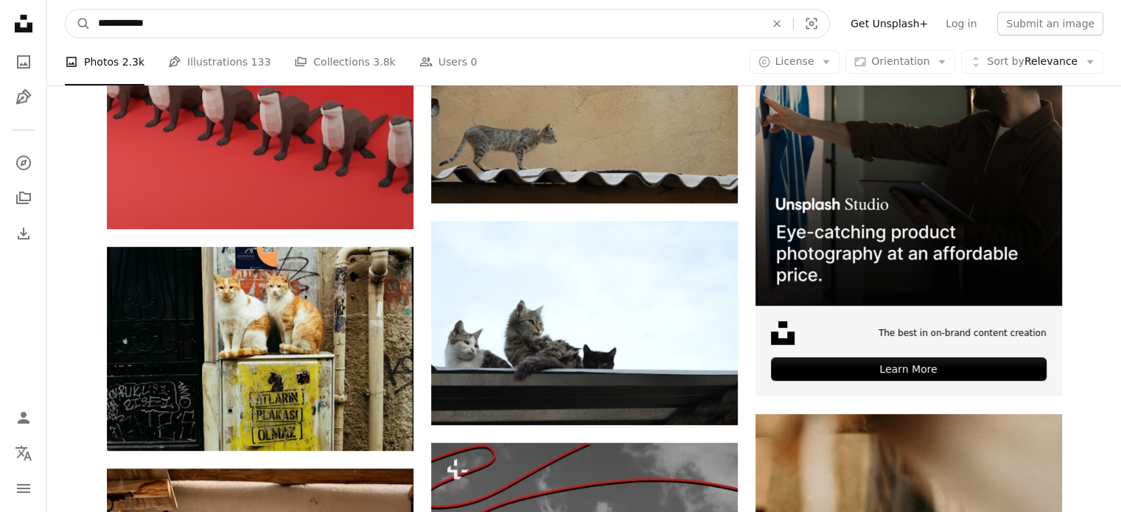
drag, startPoint x: 147, startPoint y: 23, endPoint x: 118, endPoint y: 18, distance: 29.8
click at [118, 18] on input "**********" at bounding box center [426, 24] width 670 height 28
type input "**********"
click button "A magnifying glass" at bounding box center [78, 24] width 25 height 28
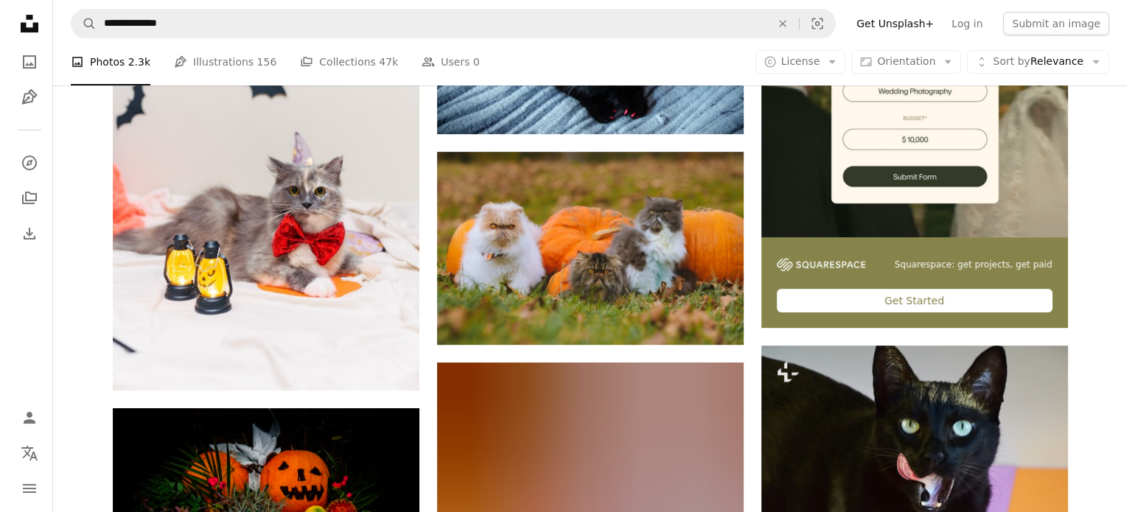
scroll to position [442, 0]
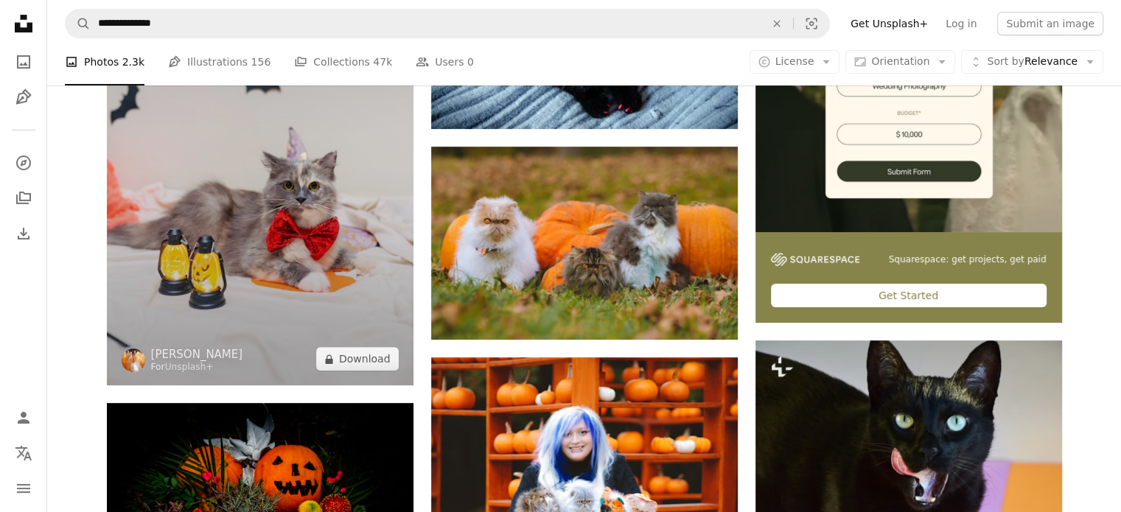
click at [322, 150] on img at bounding box center [260, 156] width 306 height 460
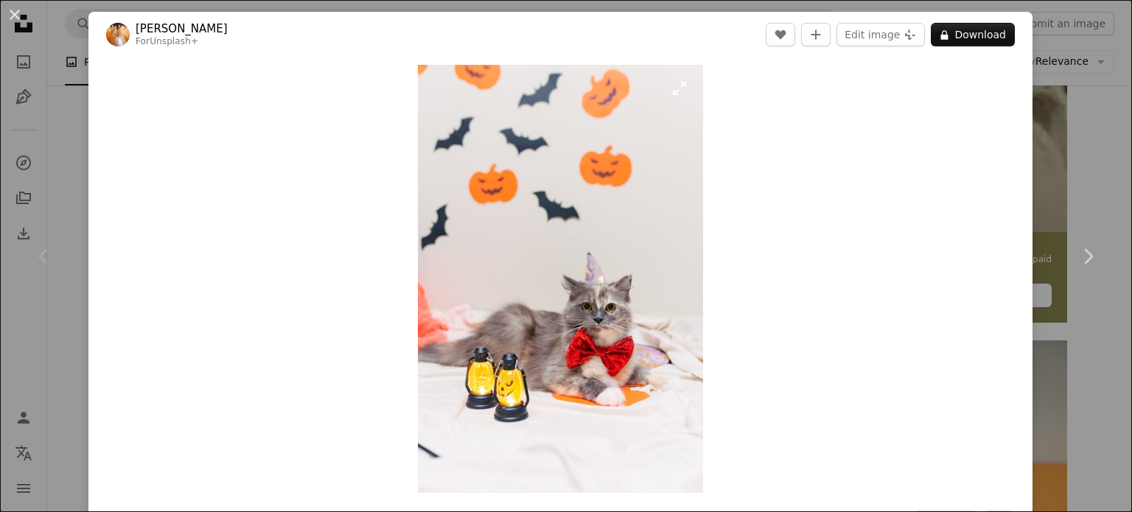
click at [555, 224] on img "Zoom in on this image" at bounding box center [560, 279] width 285 height 428
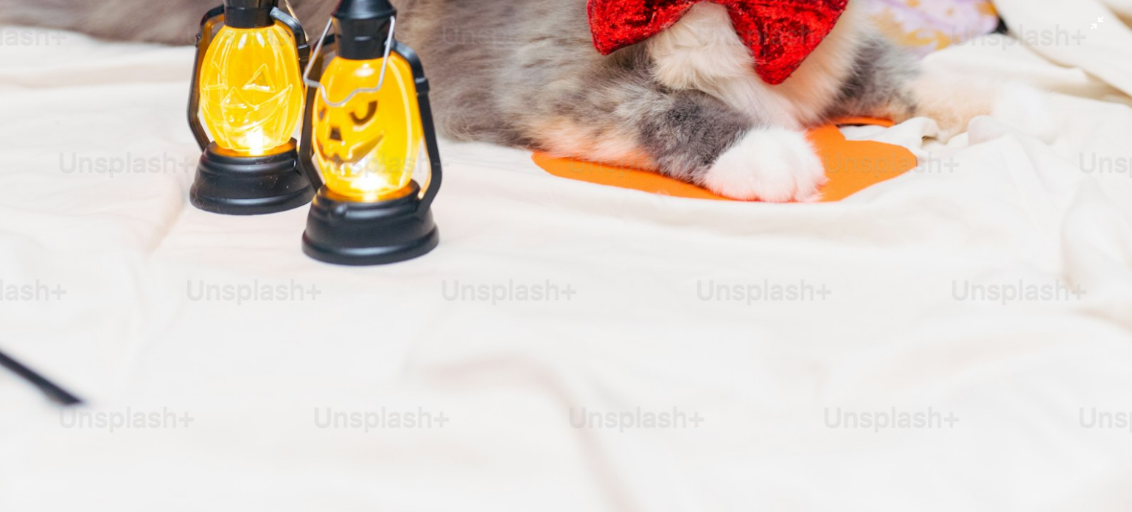
scroll to position [745, 0]
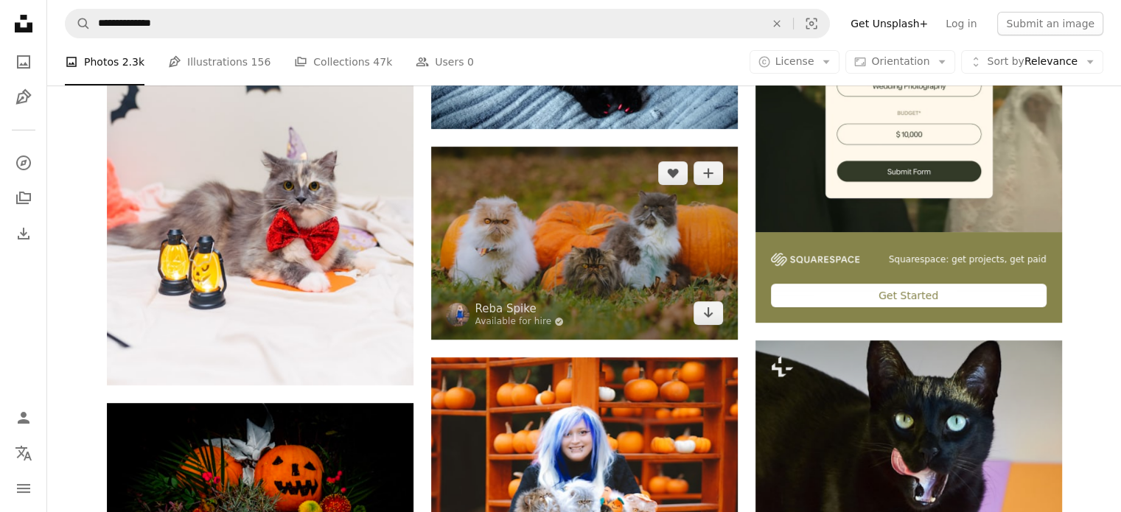
click at [601, 202] on img at bounding box center [584, 243] width 306 height 193
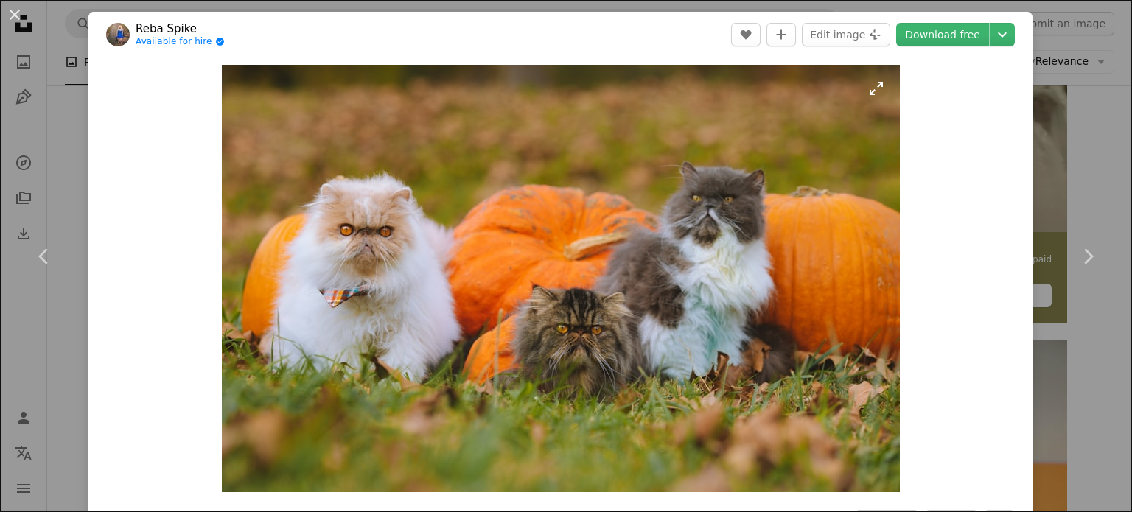
click at [617, 193] on img "Zoom in on this image" at bounding box center [561, 278] width 678 height 427
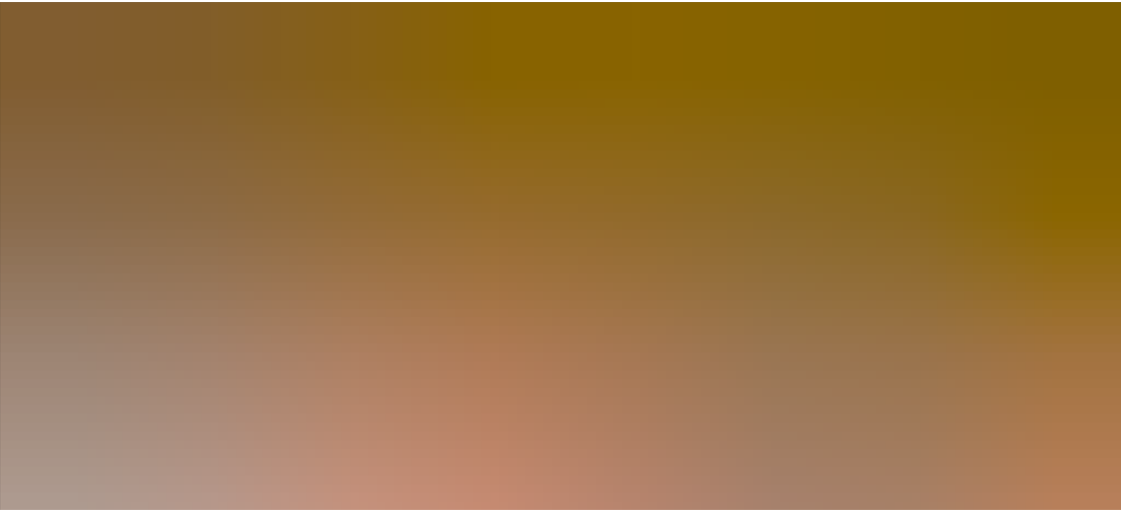
scroll to position [94, 0]
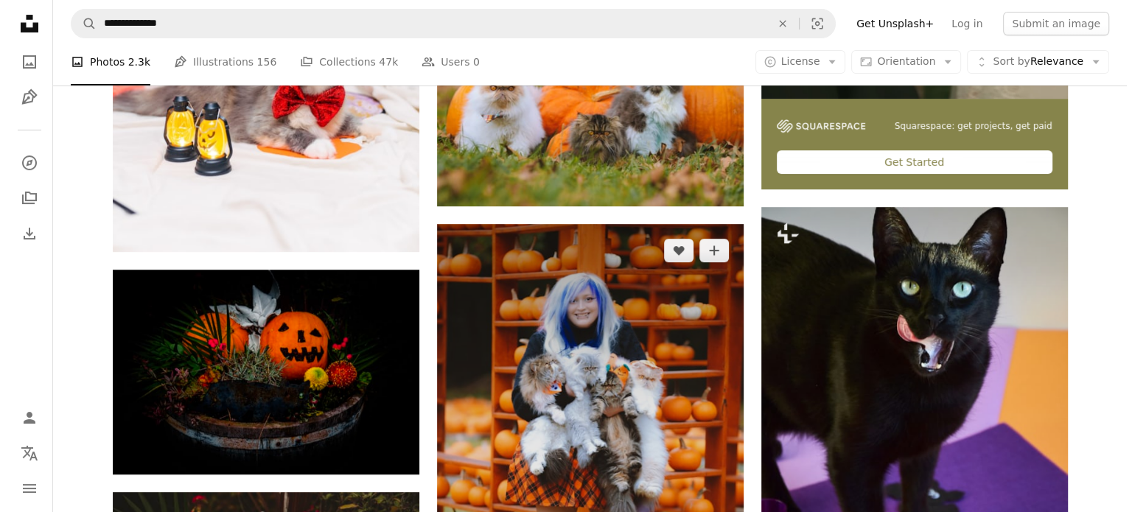
scroll to position [737, 0]
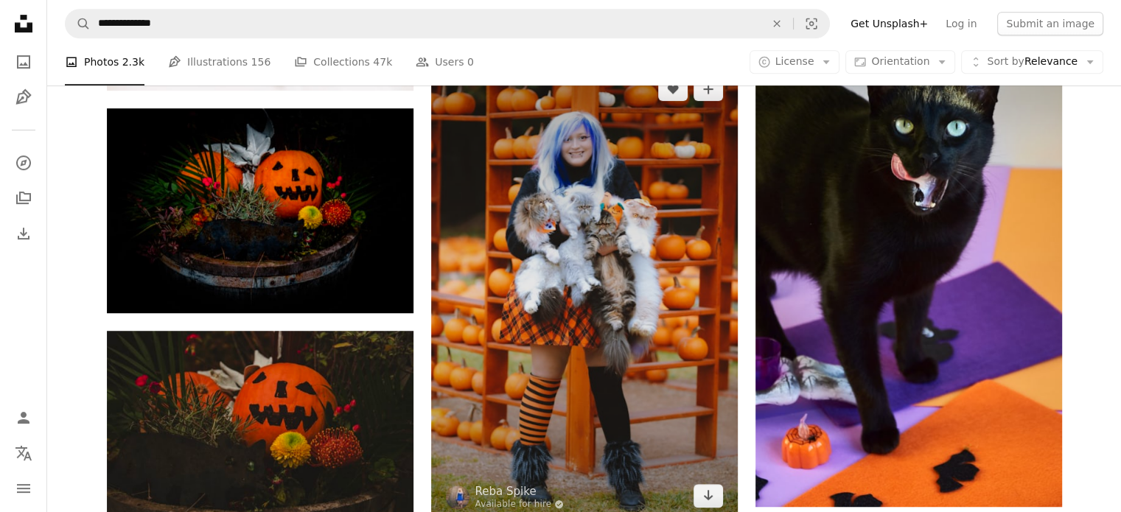
click at [629, 179] on img at bounding box center [584, 293] width 306 height 460
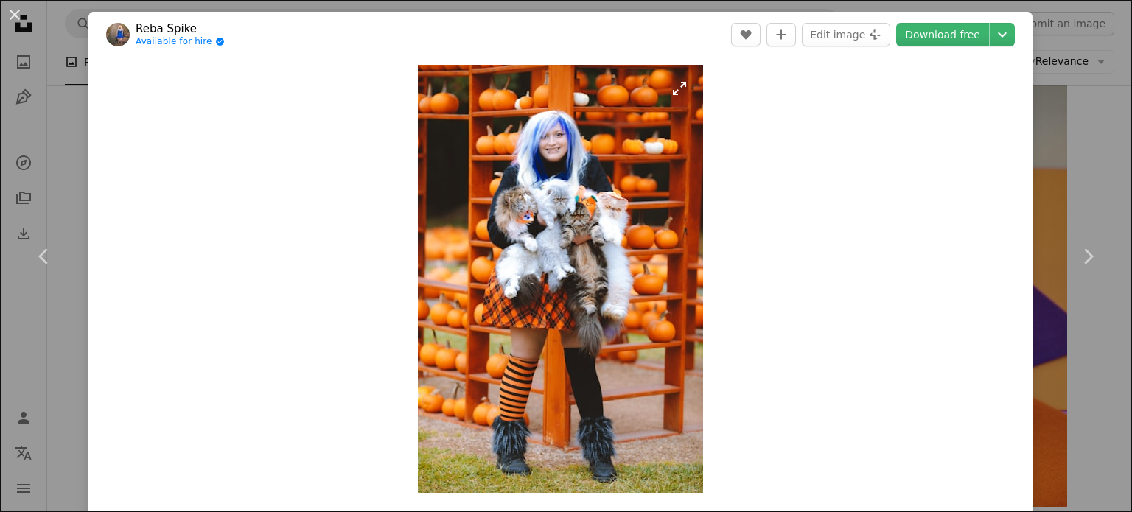
click at [603, 179] on img "Zoom in on this image" at bounding box center [560, 279] width 285 height 428
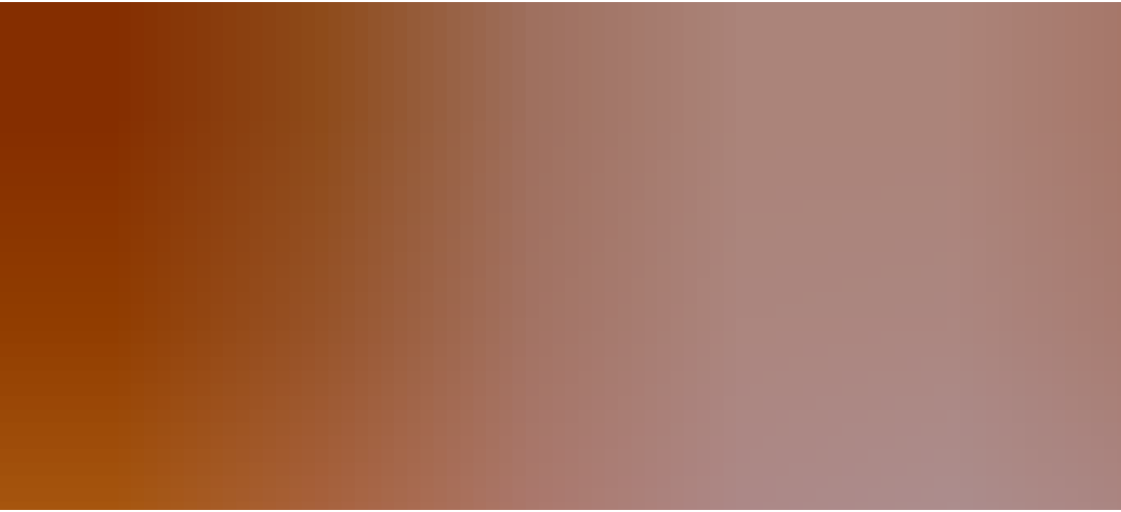
scroll to position [577, 0]
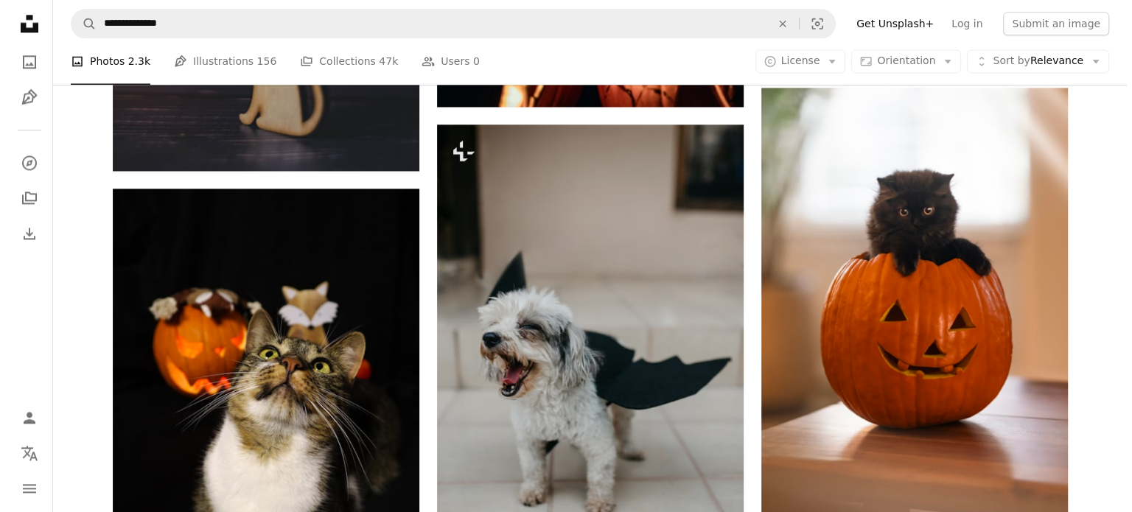
scroll to position [2063, 0]
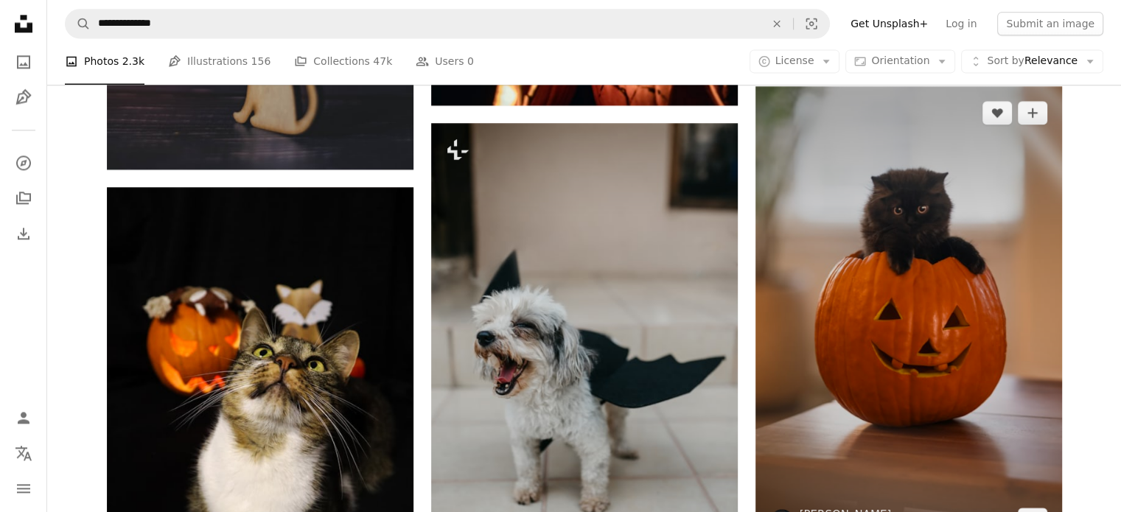
click at [945, 376] on img at bounding box center [908, 316] width 306 height 460
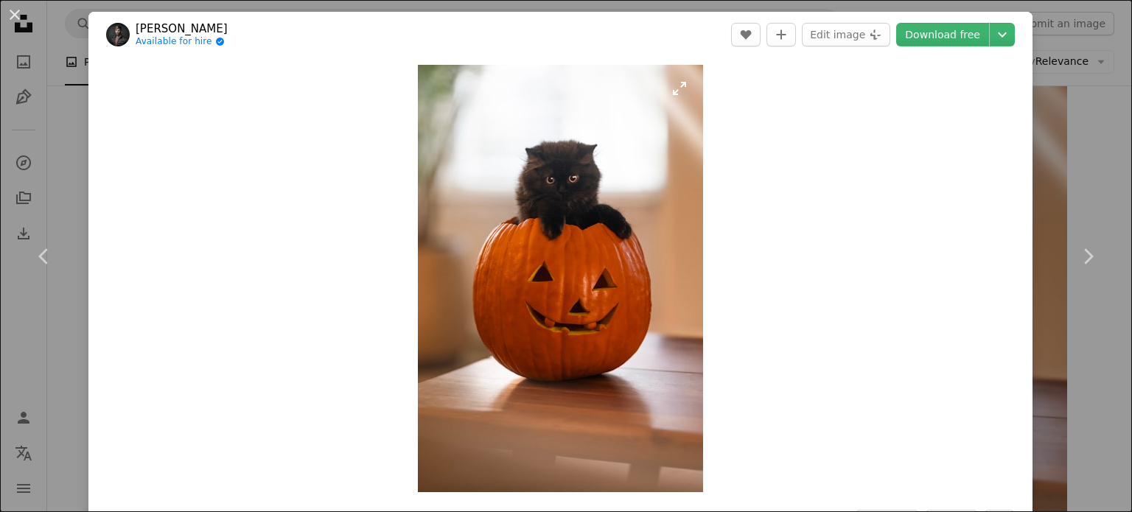
click at [612, 262] on img "Zoom in on this image" at bounding box center [560, 278] width 285 height 427
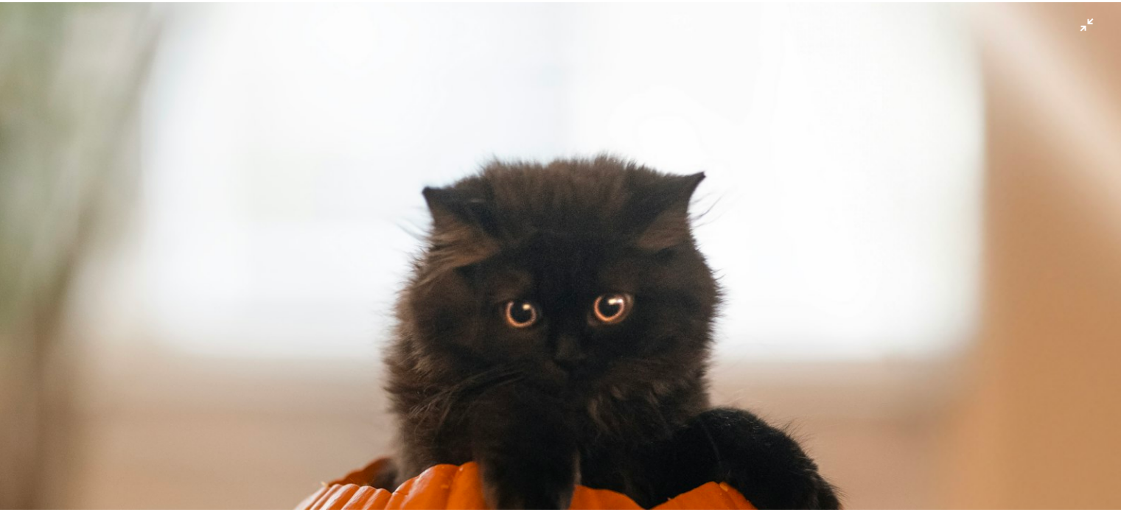
scroll to position [134, 0]
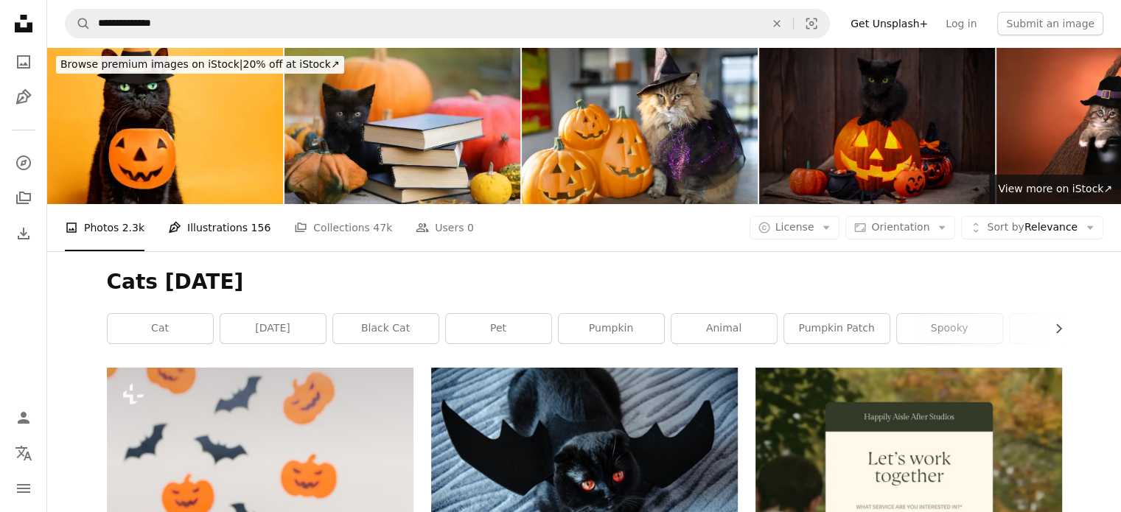
click at [235, 228] on link "Pen Tool Illustrations 156" at bounding box center [219, 227] width 102 height 47
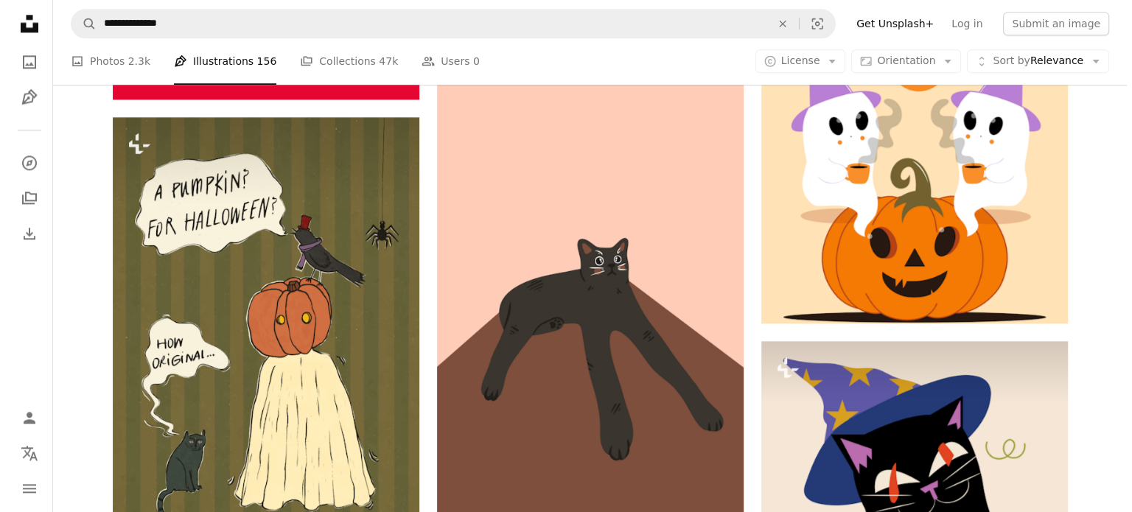
scroll to position [2063, 0]
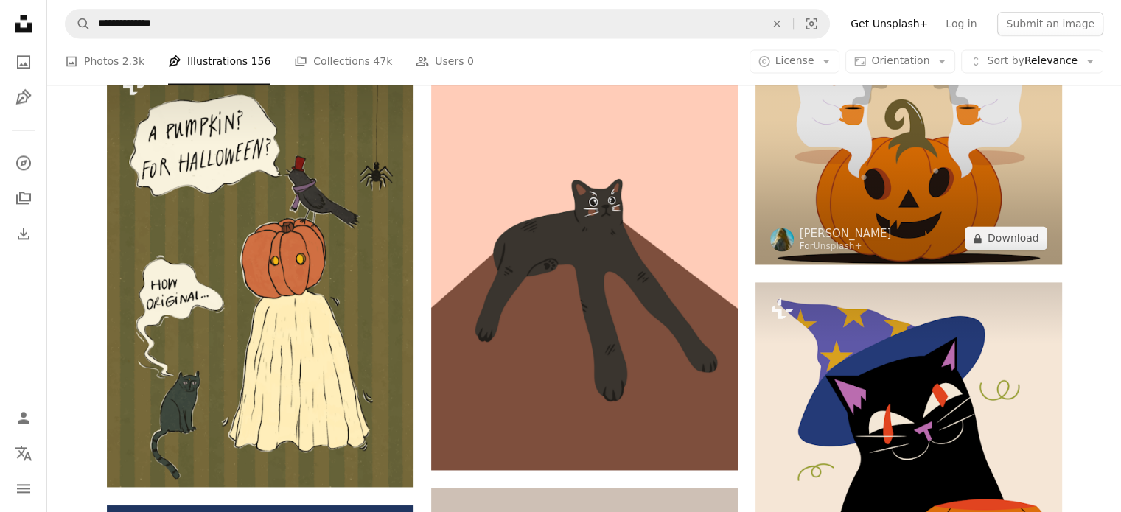
click at [929, 161] on img at bounding box center [908, 111] width 306 height 306
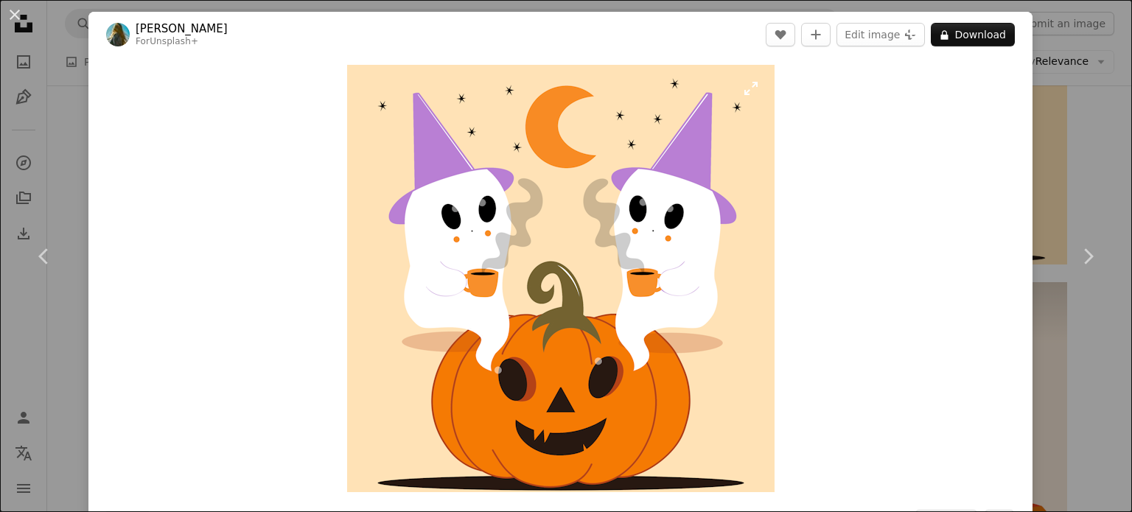
click at [590, 226] on img "Zoom in on this image" at bounding box center [560, 278] width 427 height 427
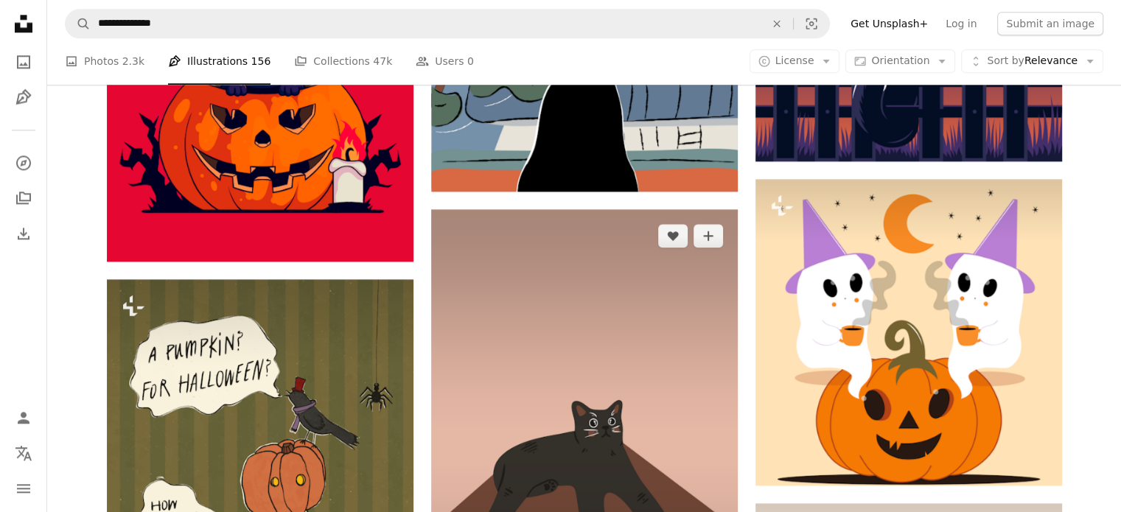
scroll to position [1547, 0]
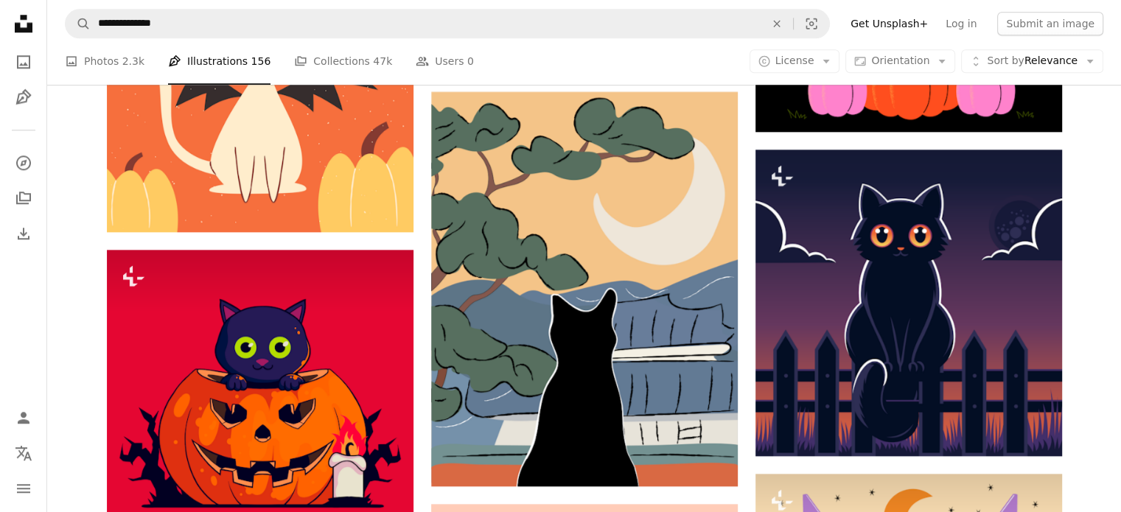
click at [29, 24] on icon at bounding box center [24, 24] width 18 height 18
